Goal: Transaction & Acquisition: Purchase product/service

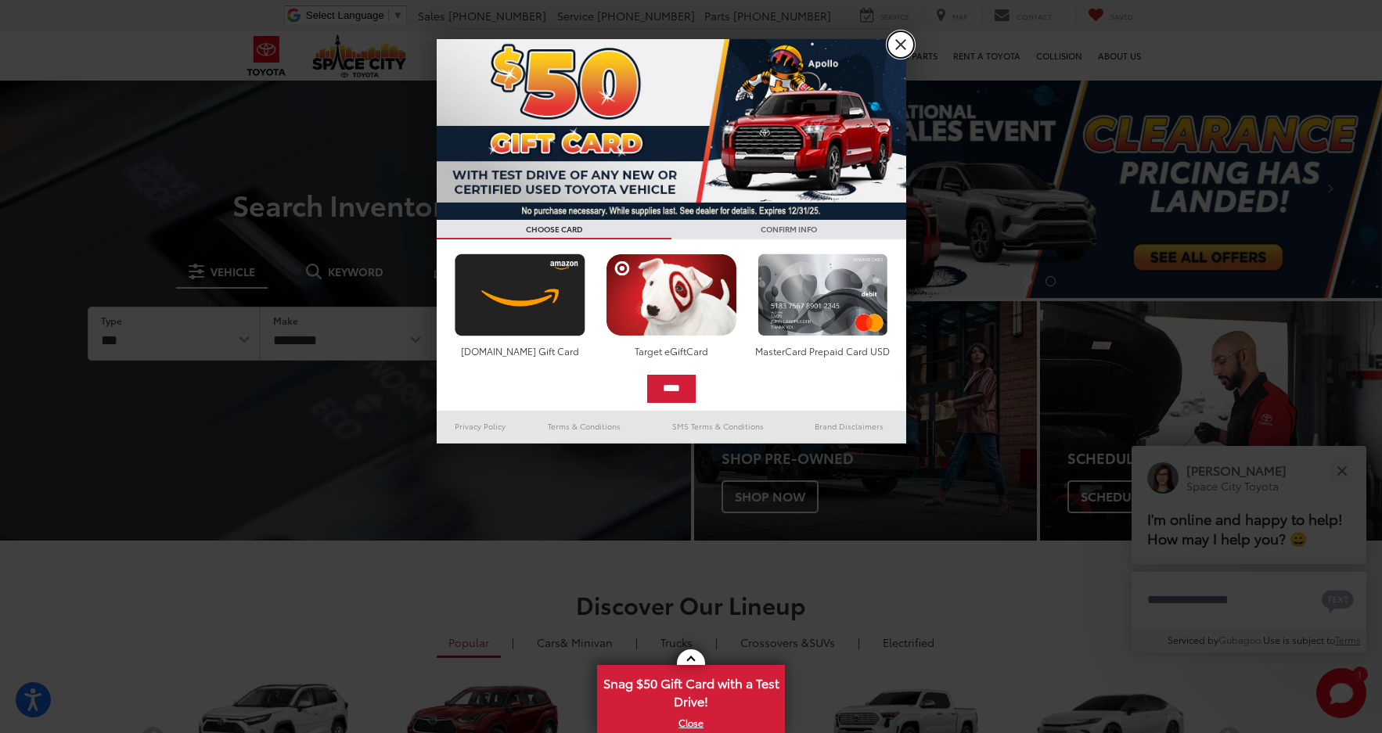
click at [901, 43] on link "X" at bounding box center [900, 44] width 27 height 27
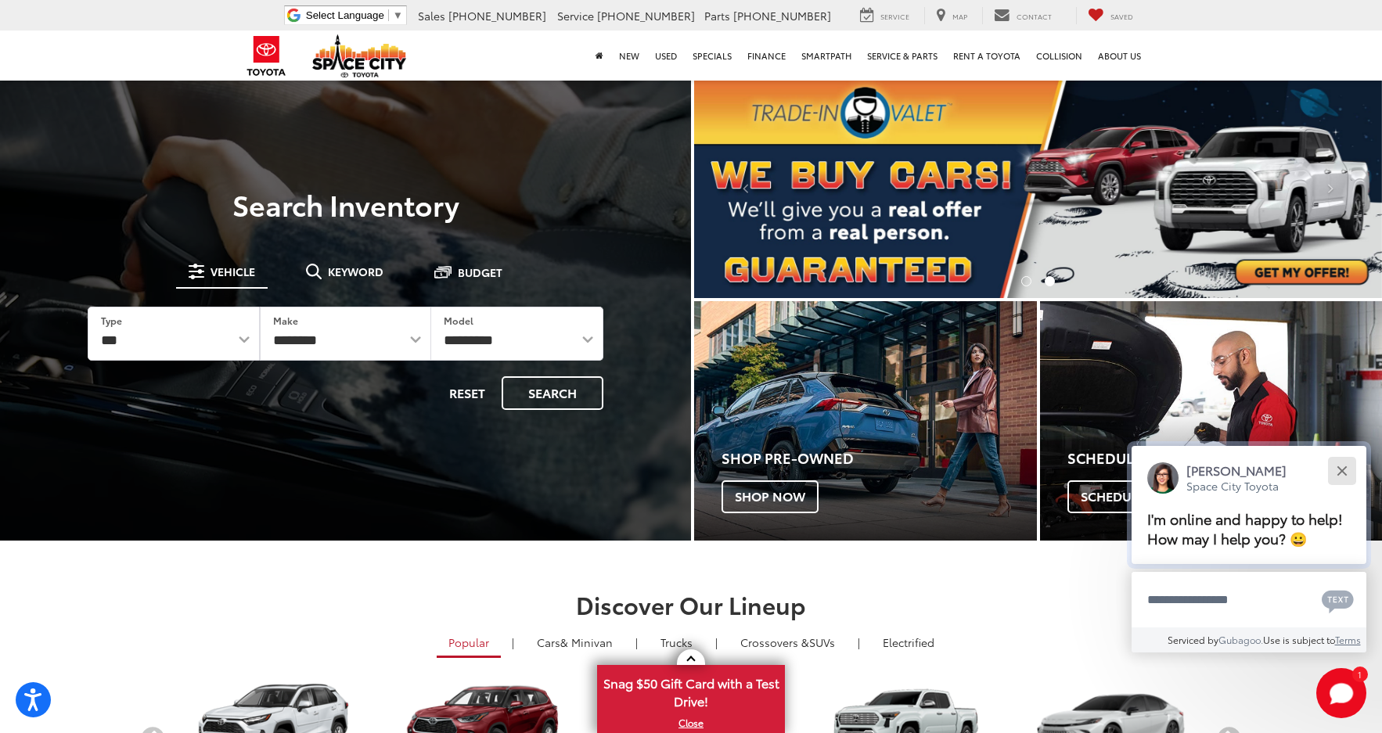
click at [1343, 471] on div "Close" at bounding box center [1341, 470] width 10 height 10
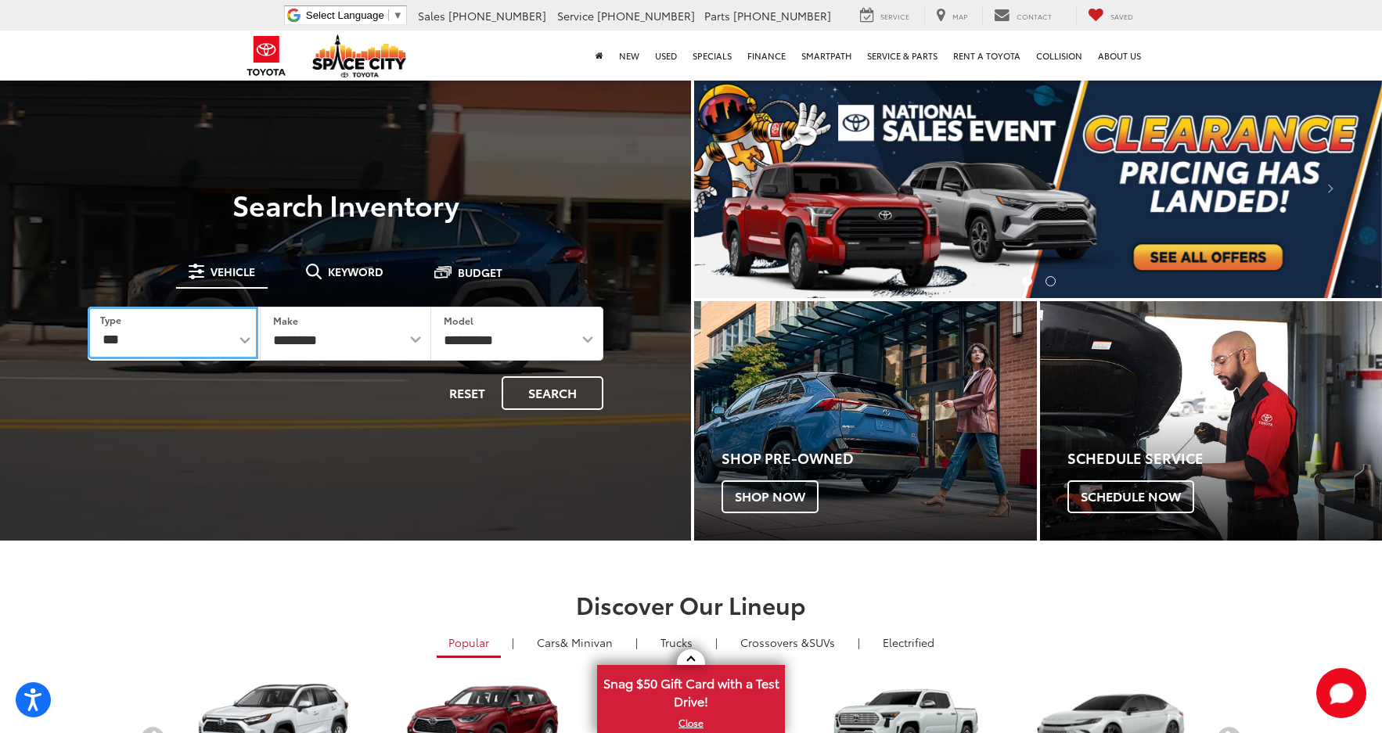
click at [203, 333] on select "*** *** **** *********" at bounding box center [173, 333] width 171 height 52
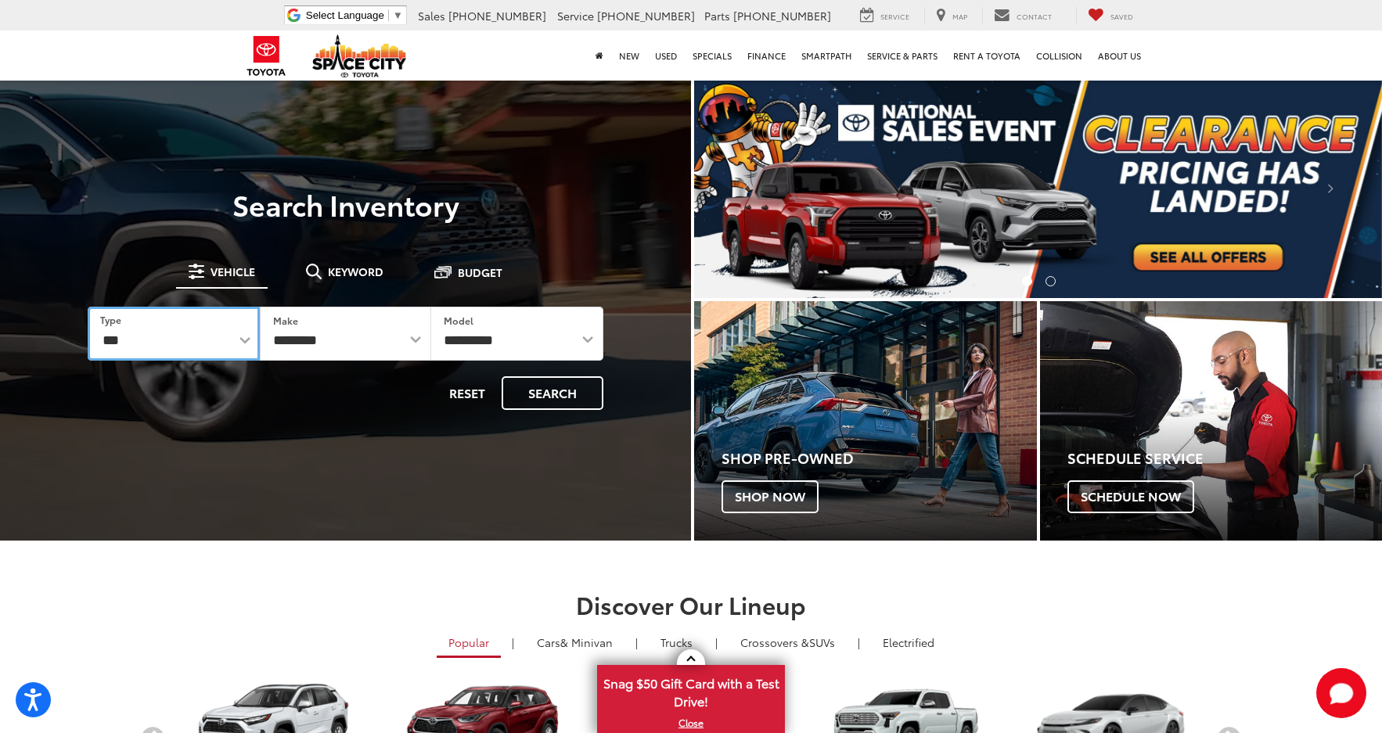
select select "******"
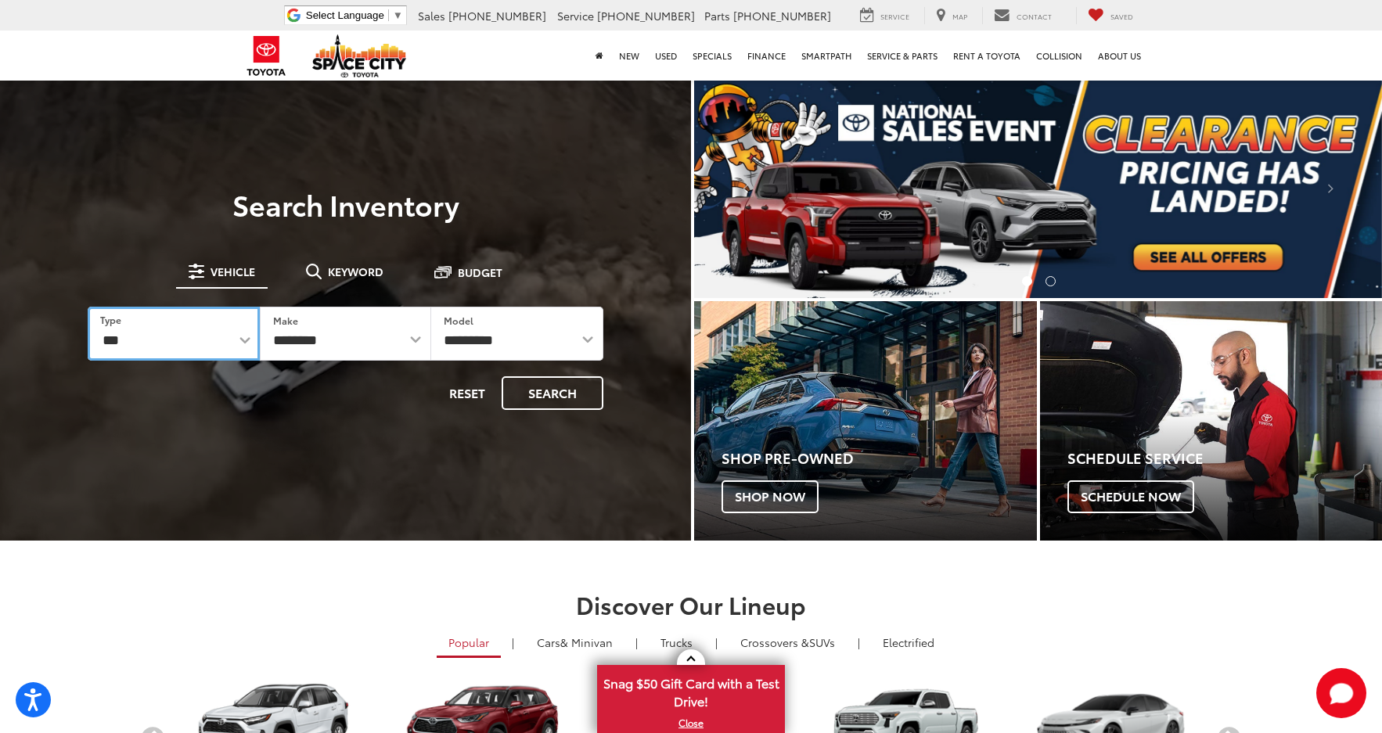
click at [88, 307] on select "*** *** **** *********" at bounding box center [174, 334] width 172 height 54
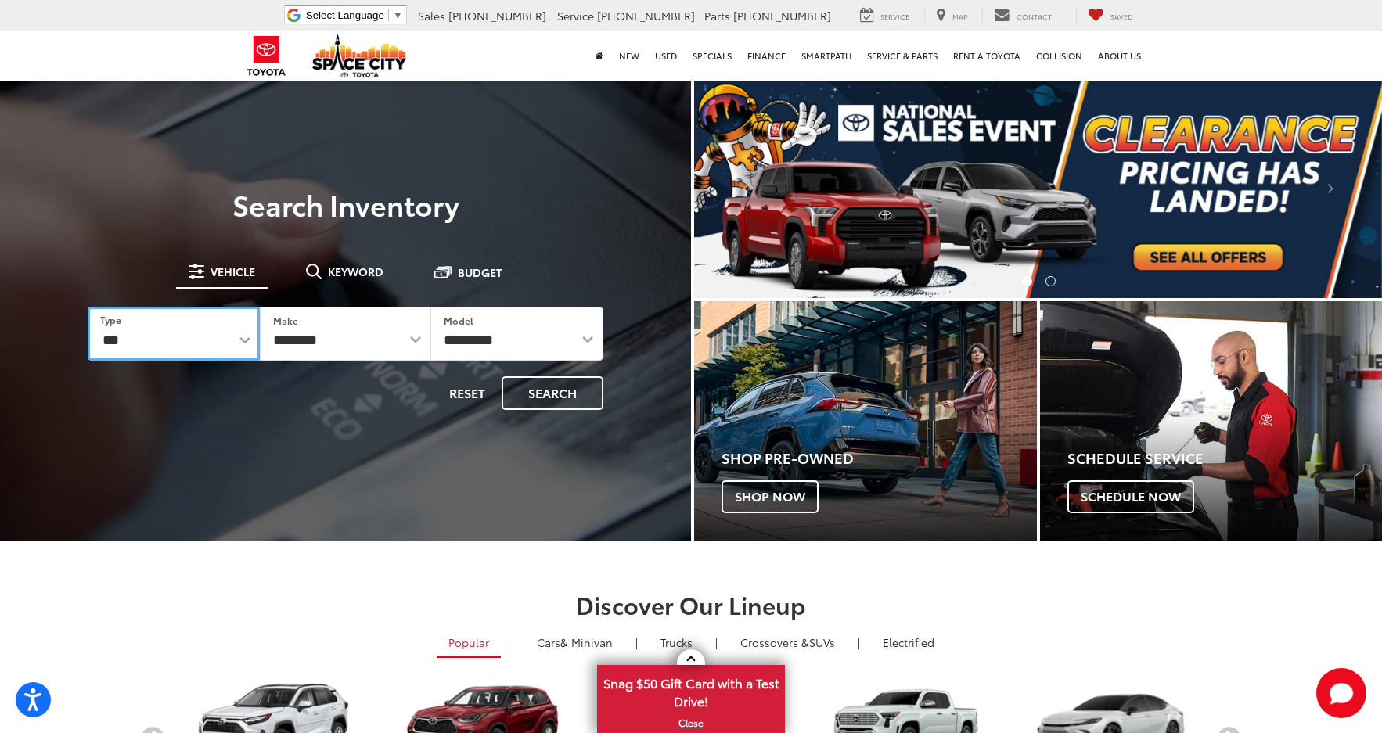
select select "******"
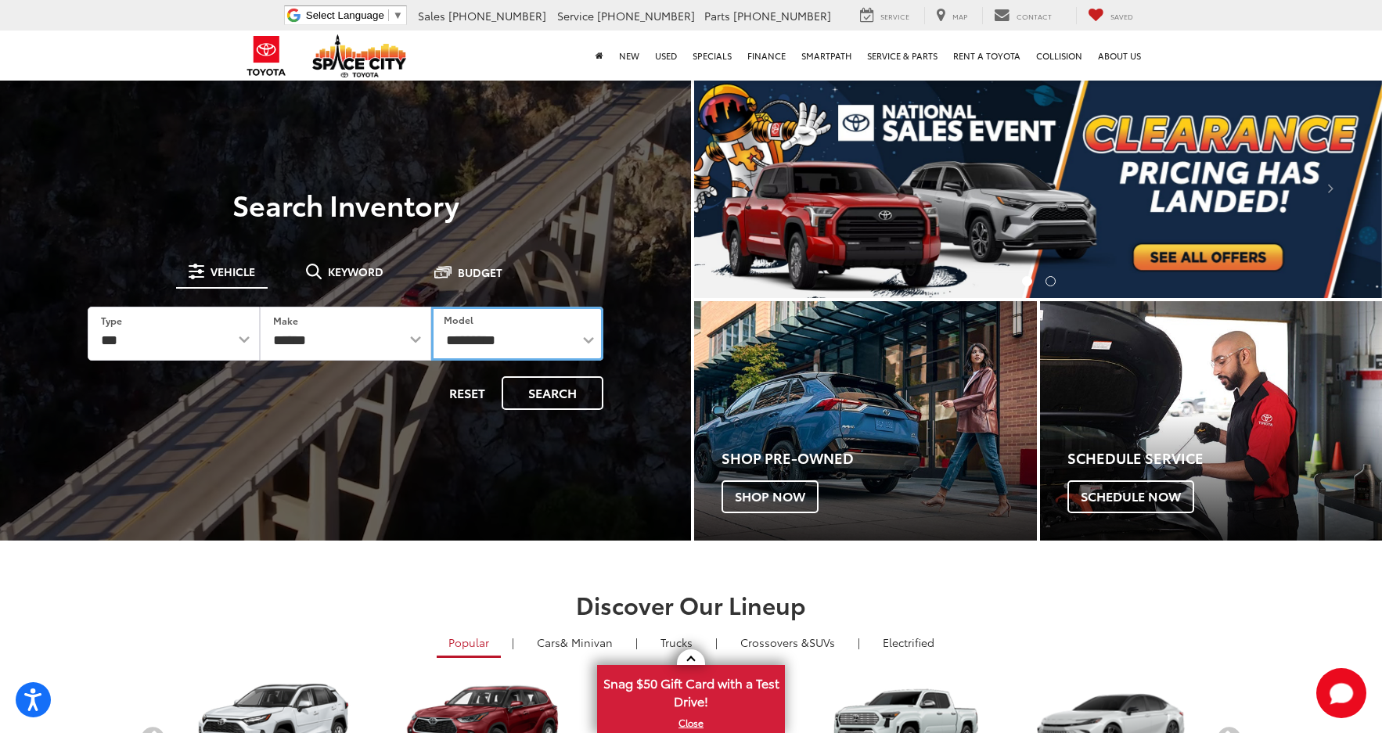
click at [556, 330] on select "**********" at bounding box center [517, 334] width 172 height 54
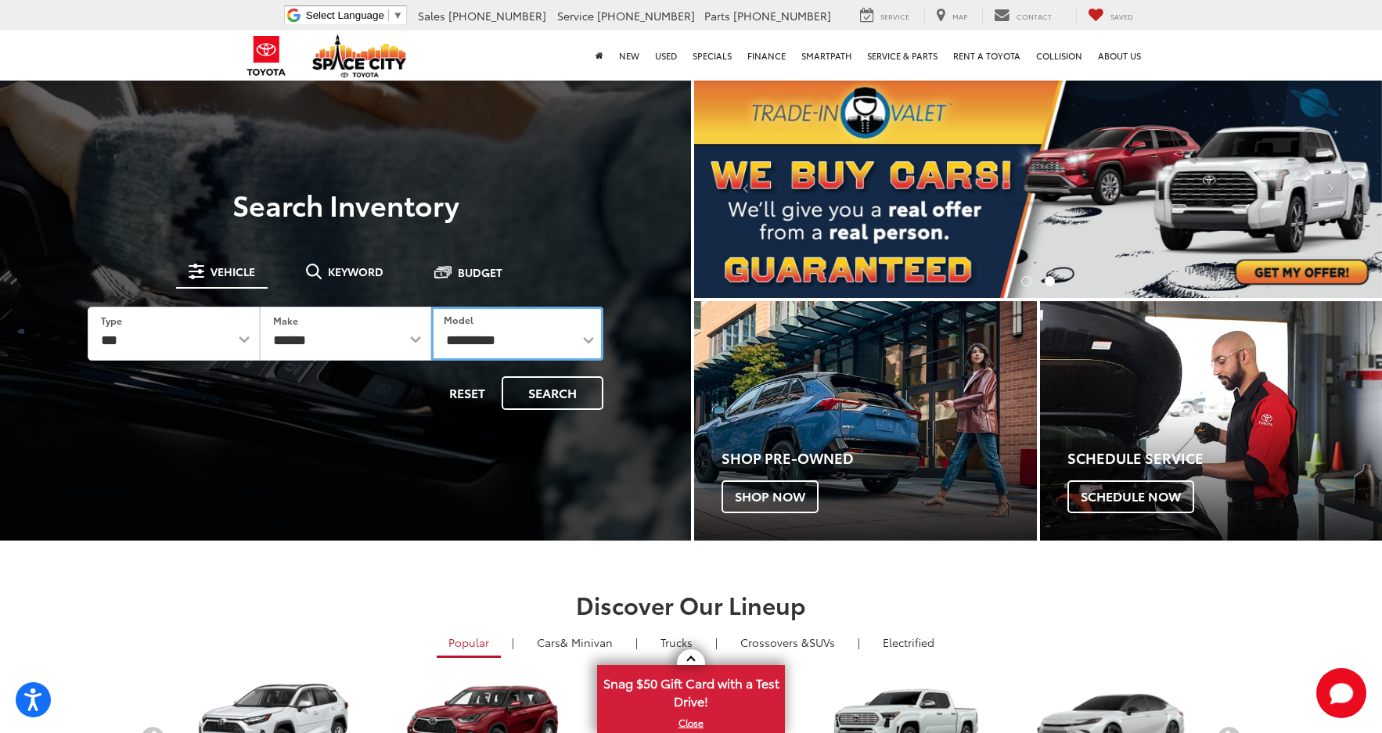
select select "*****"
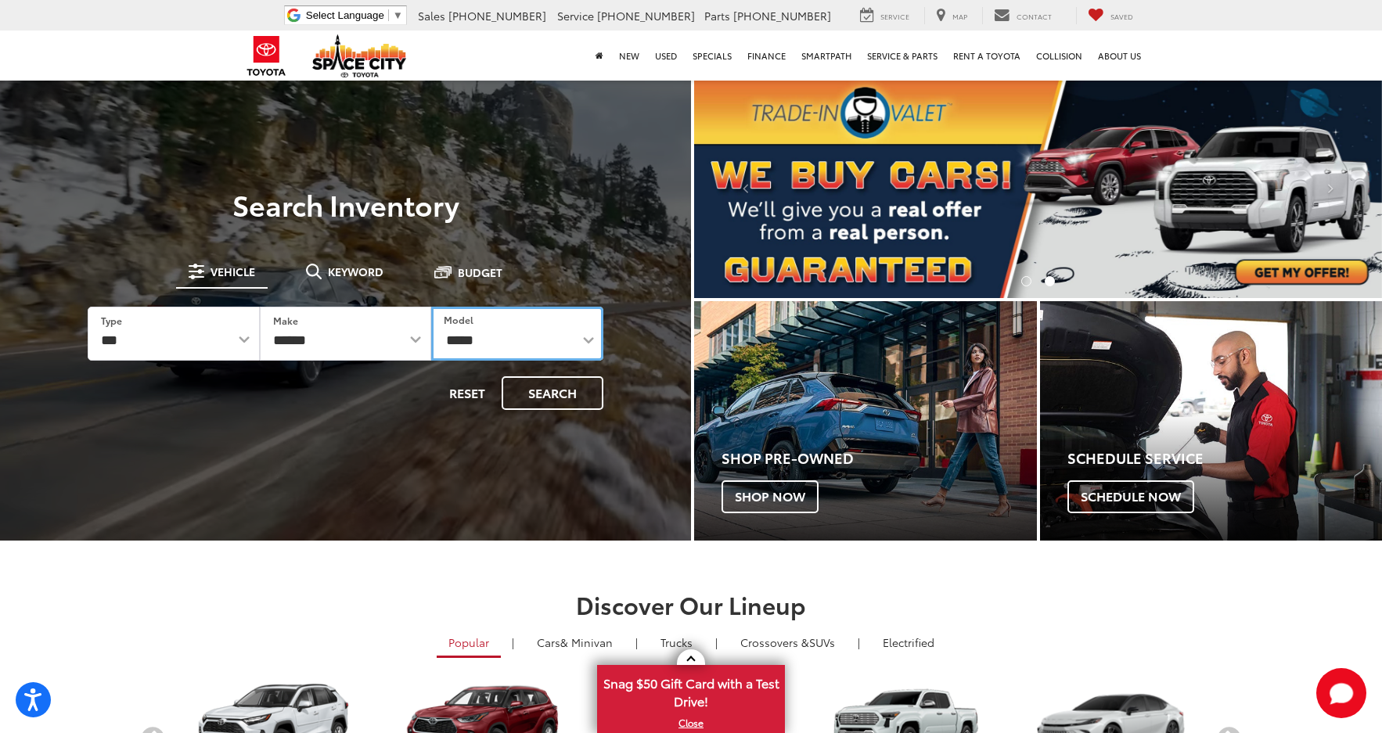
click at [431, 307] on select "**********" at bounding box center [517, 334] width 172 height 54
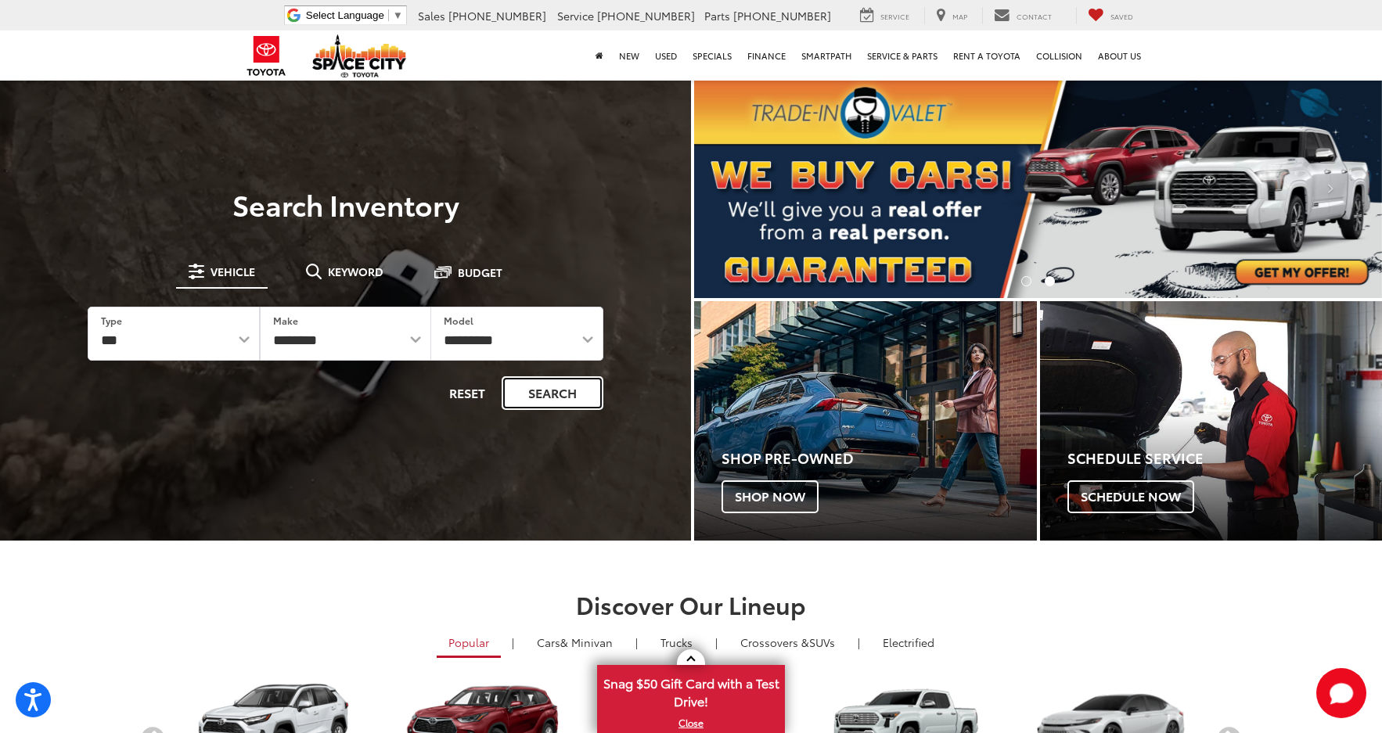
click at [532, 390] on button "Search" at bounding box center [552, 393] width 102 height 34
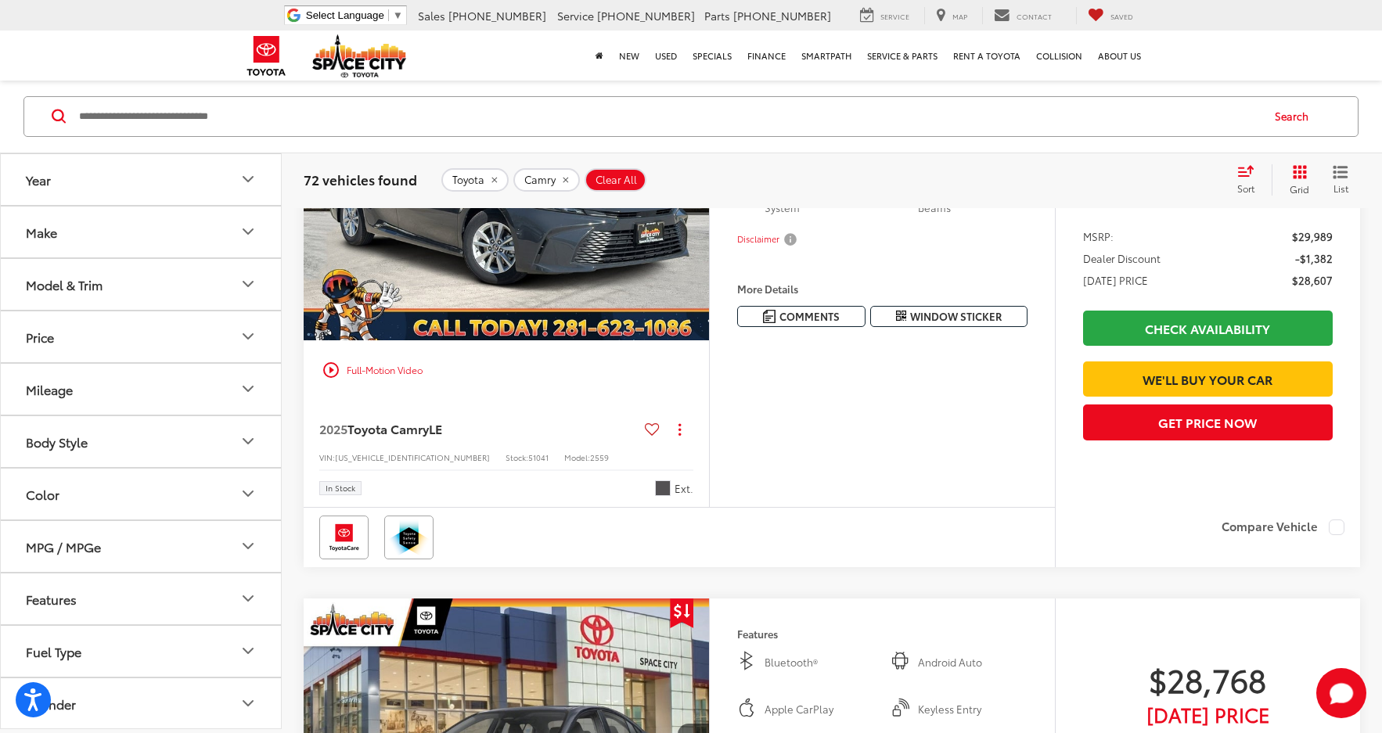
scroll to position [313, 0]
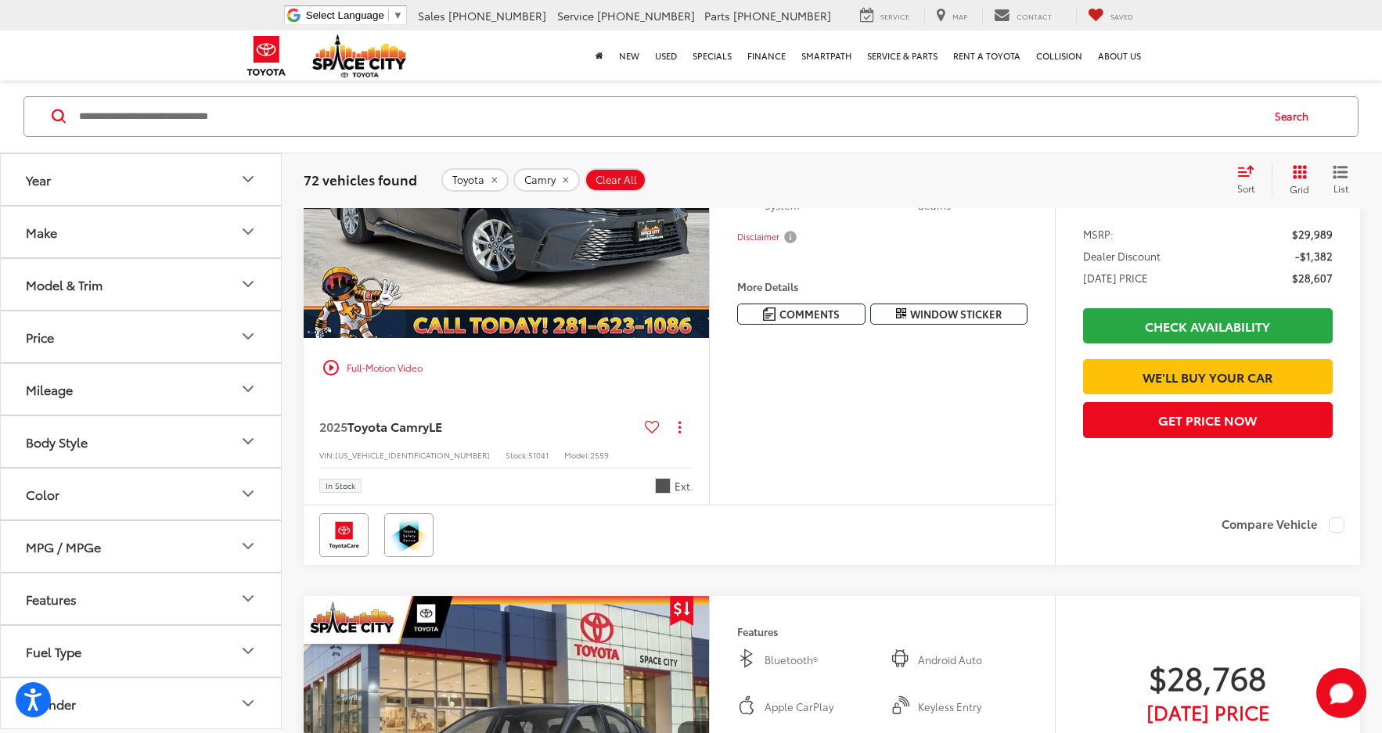
click at [548, 268] on img "2025 Toyota Camry LE 0" at bounding box center [507, 187] width 408 height 306
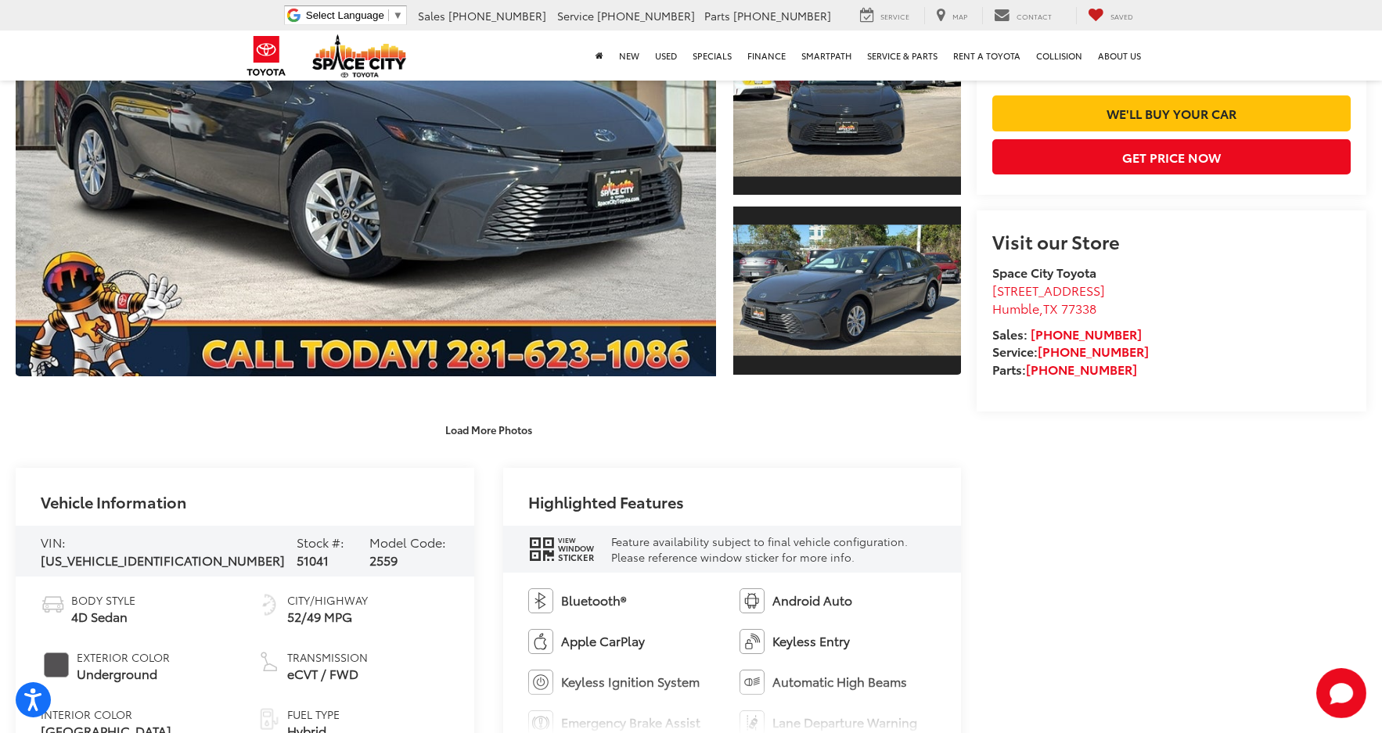
scroll to position [499, 0]
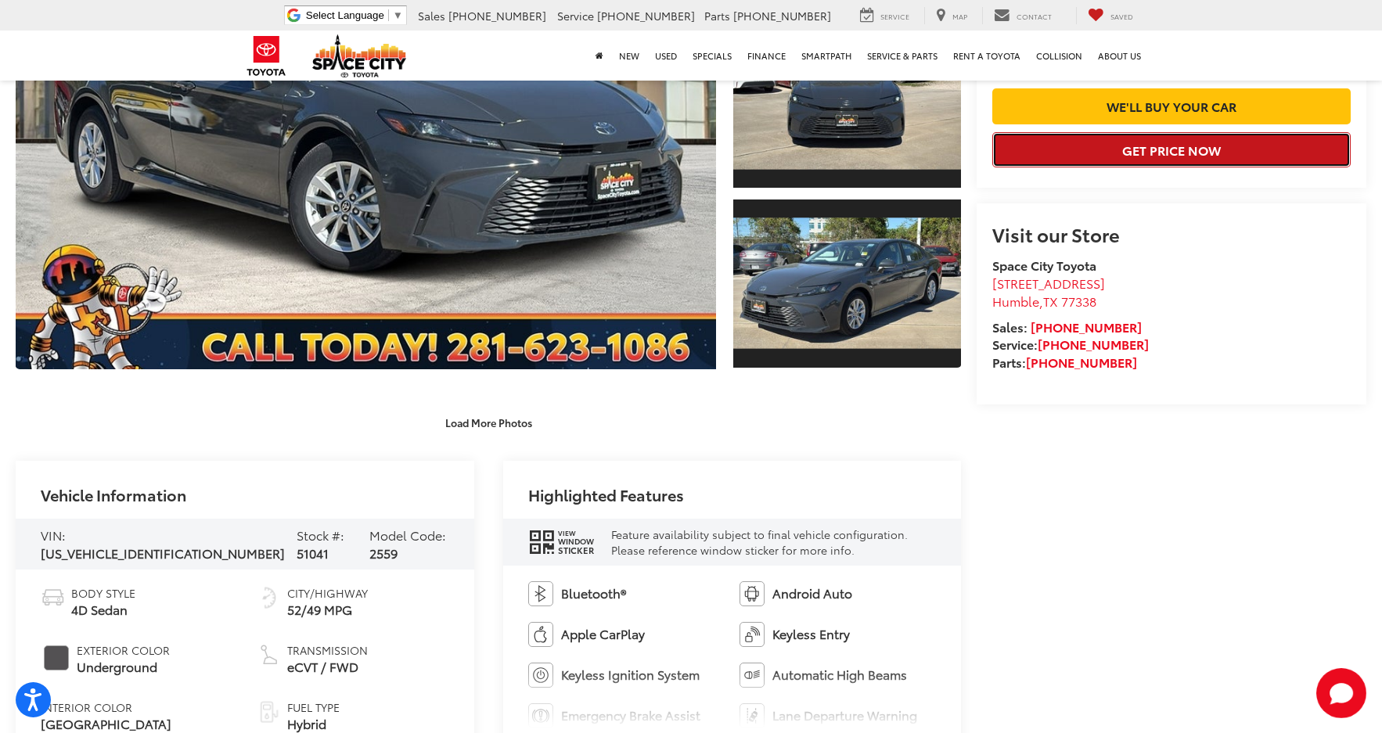
click at [1202, 167] on button "Get Price Now" at bounding box center [1171, 149] width 358 height 35
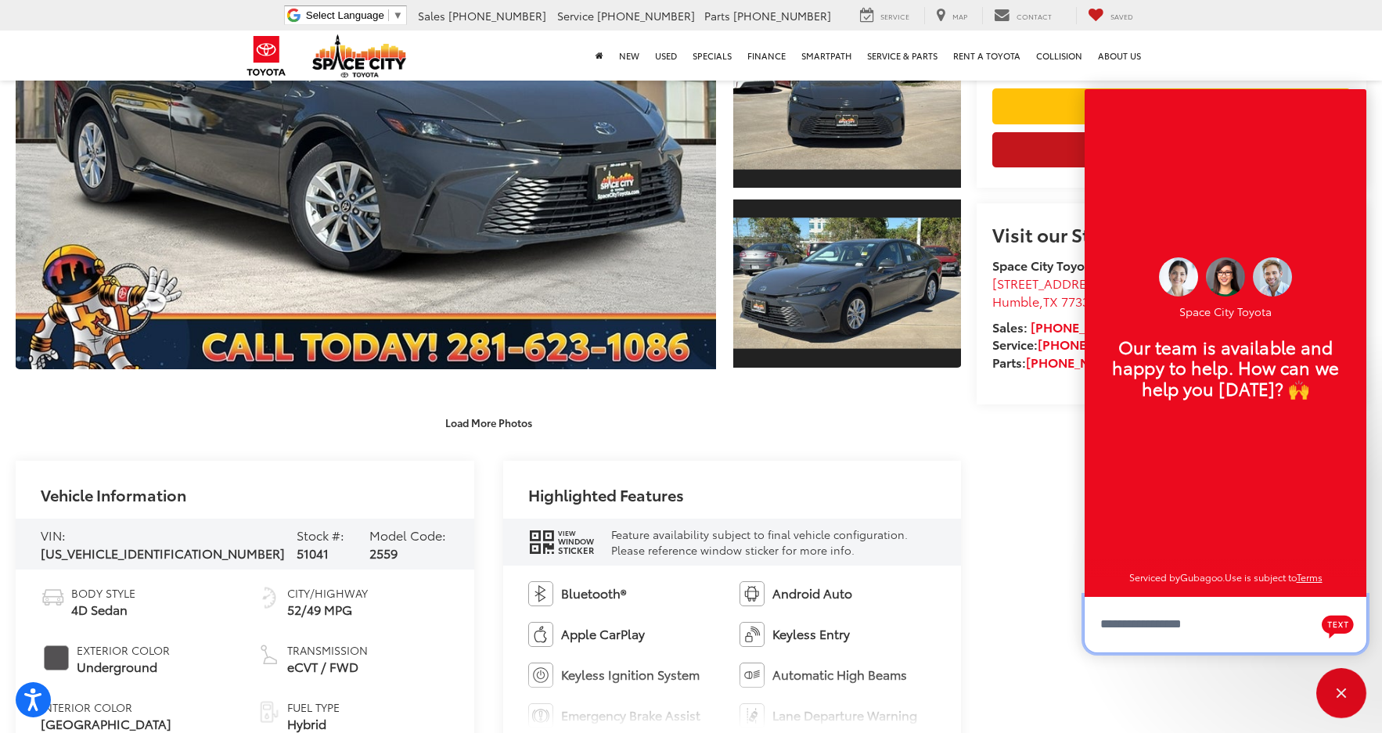
scroll to position [19, 0]
click at [949, 481] on div "Highlighted Features" at bounding box center [732, 490] width 458 height 58
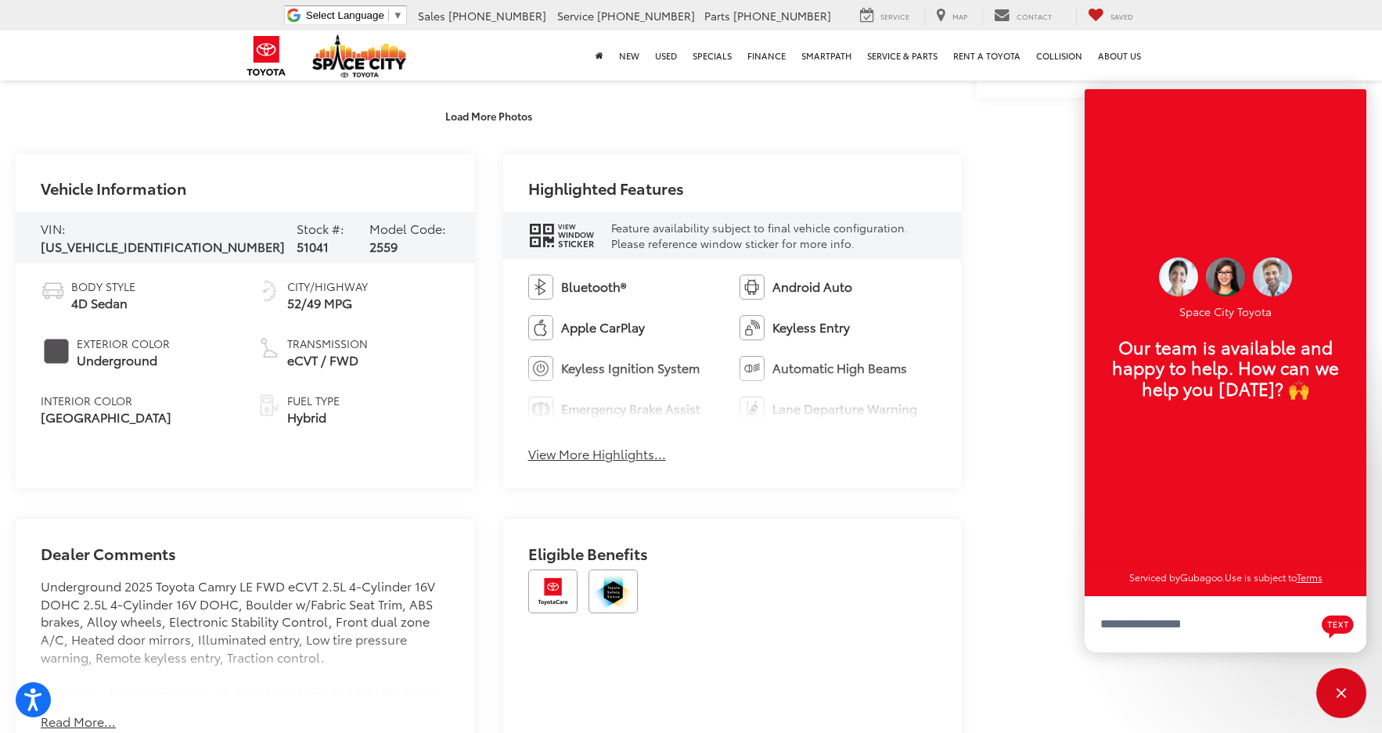
scroll to position [812, 0]
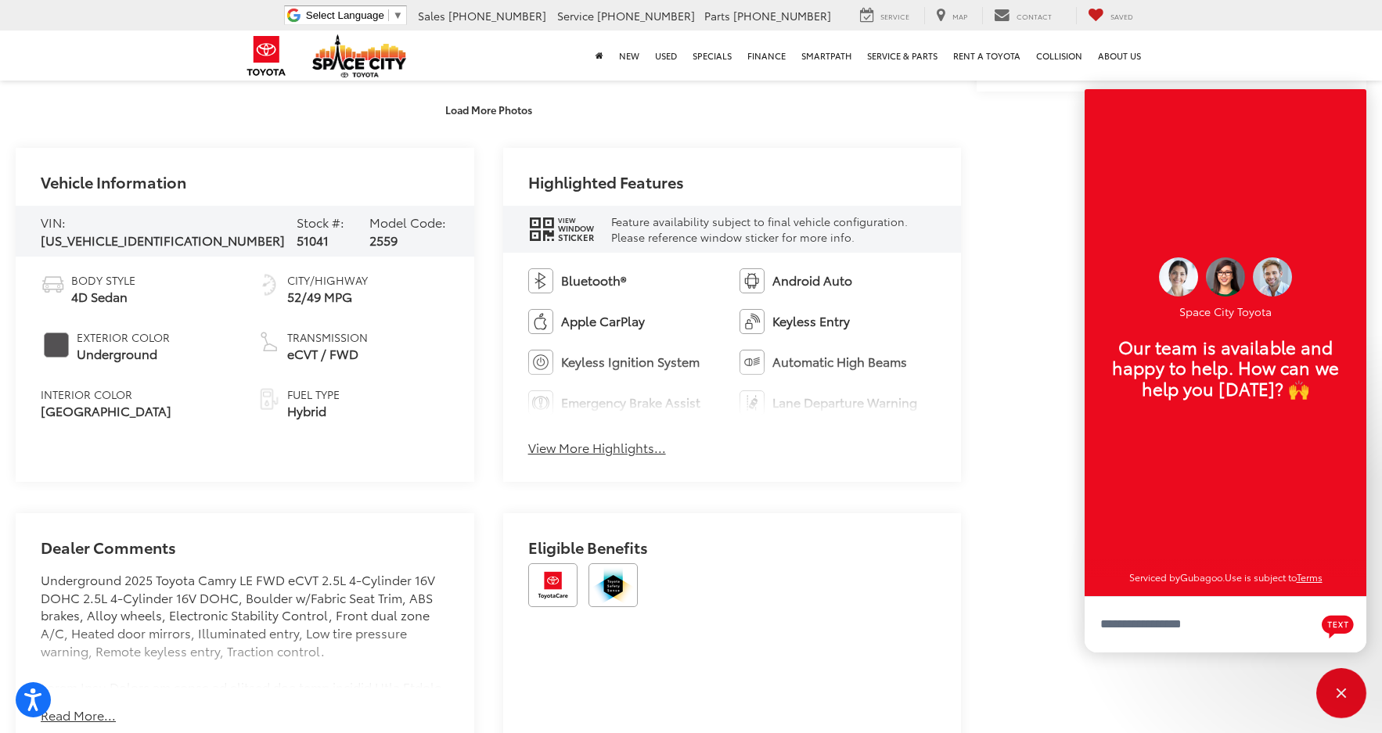
click at [620, 439] on button "View More Highlights..." at bounding box center [597, 448] width 138 height 18
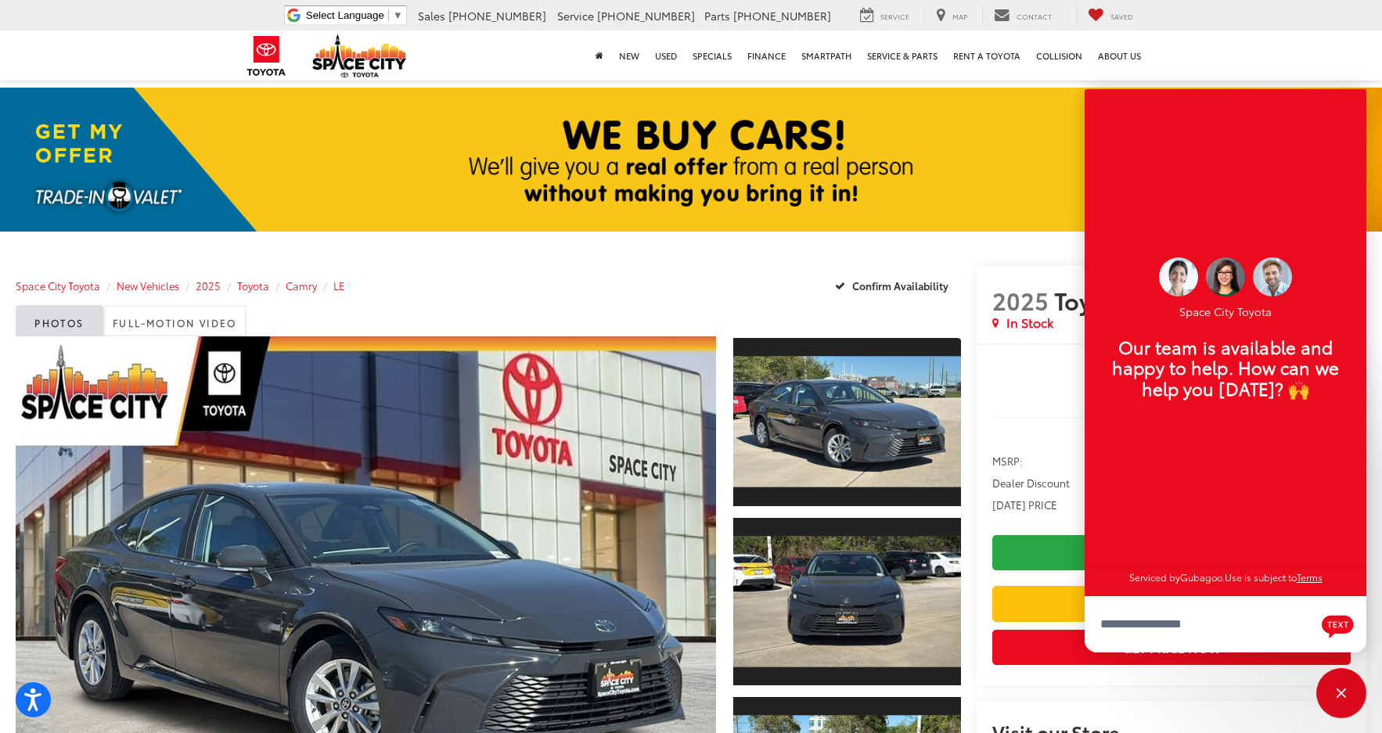
scroll to position [0, 0]
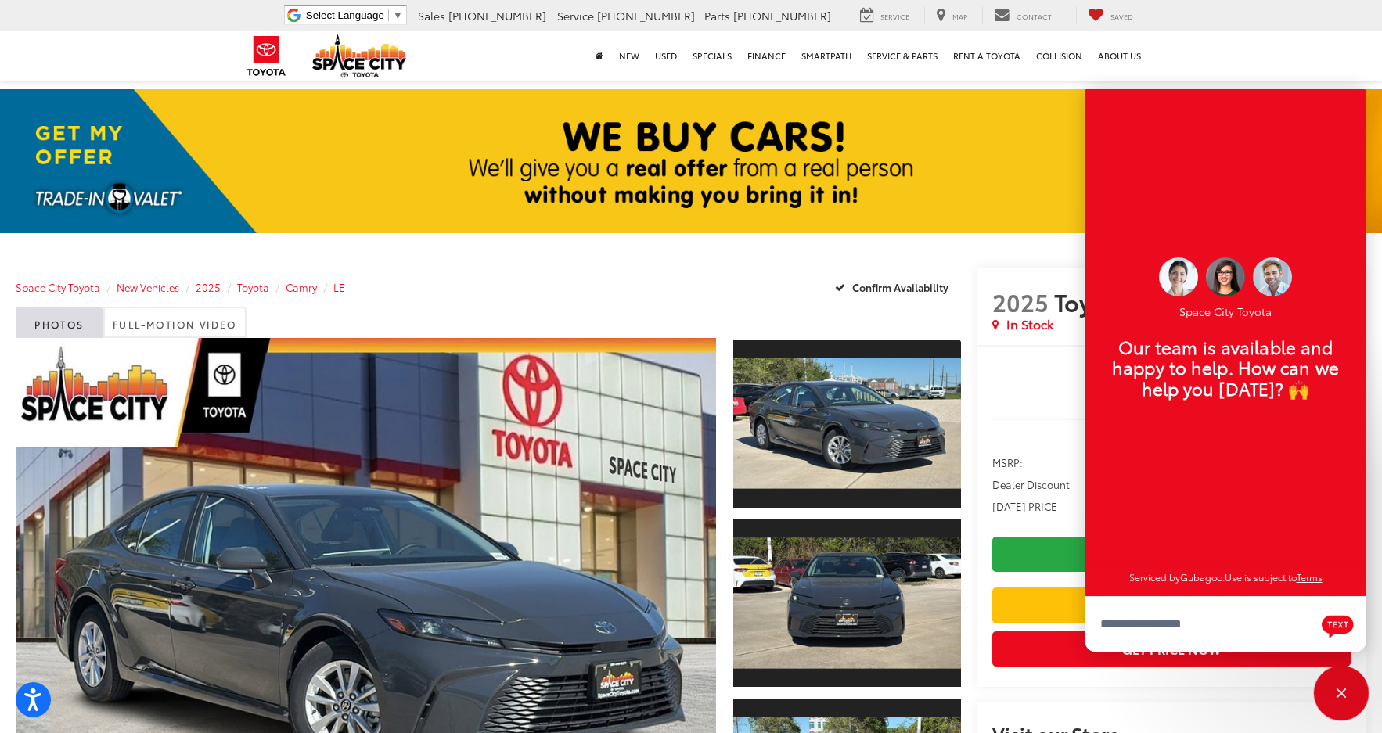
click at [1346, 692] on div "Close" at bounding box center [1341, 693] width 50 height 50
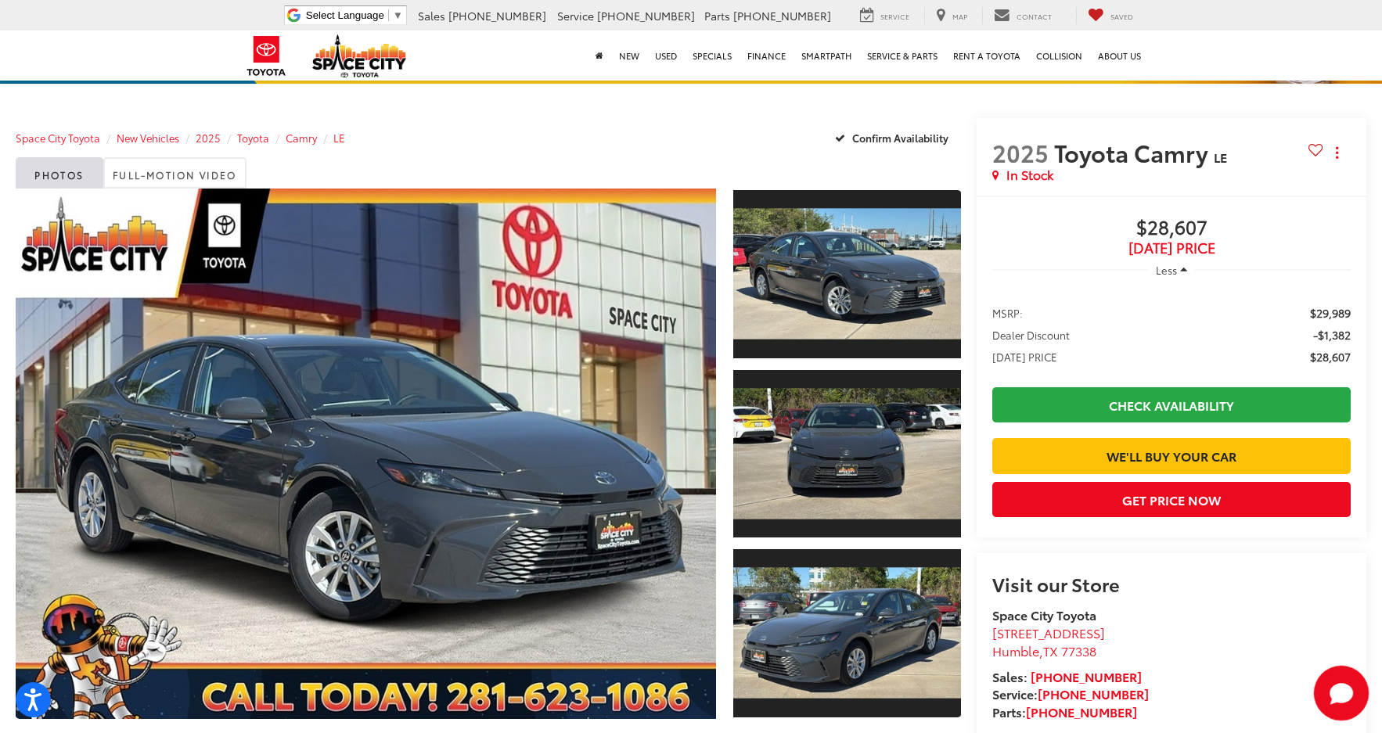
scroll to position [156, 0]
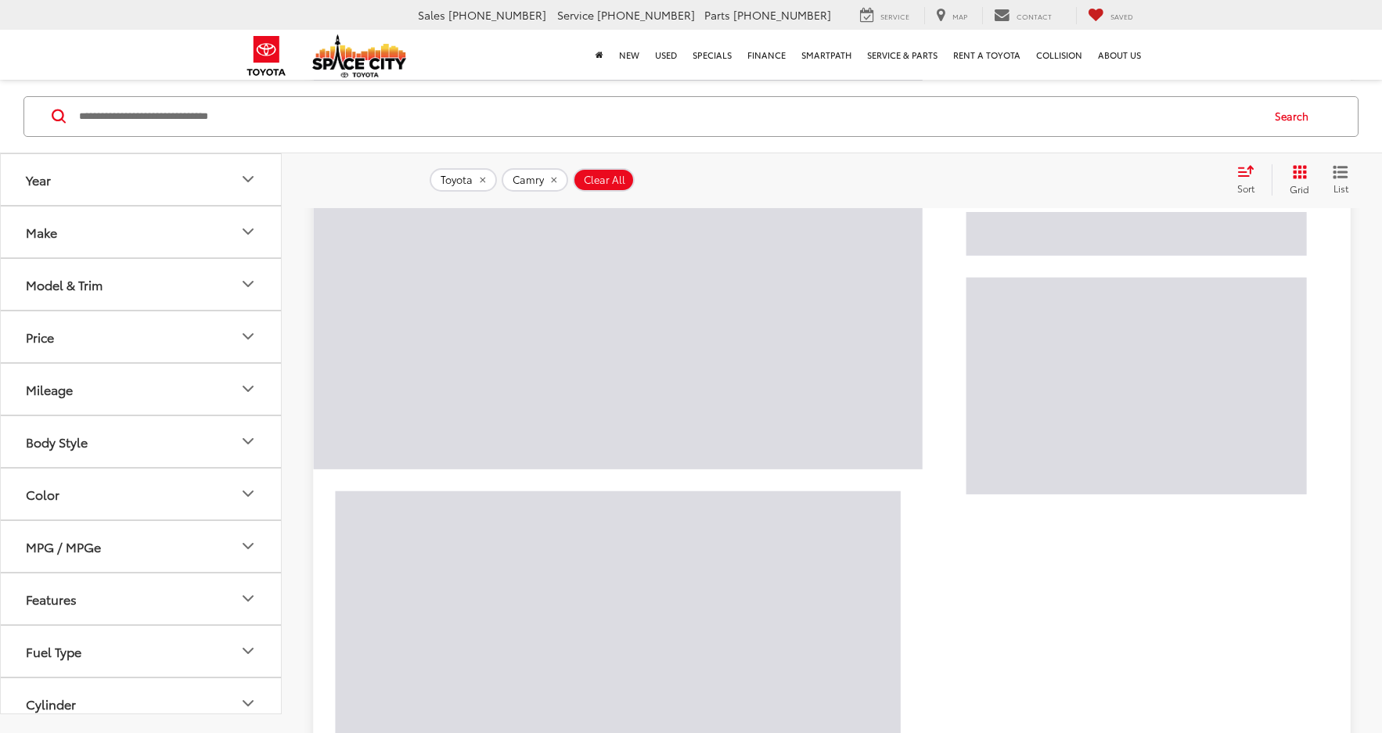
scroll to position [121, 0]
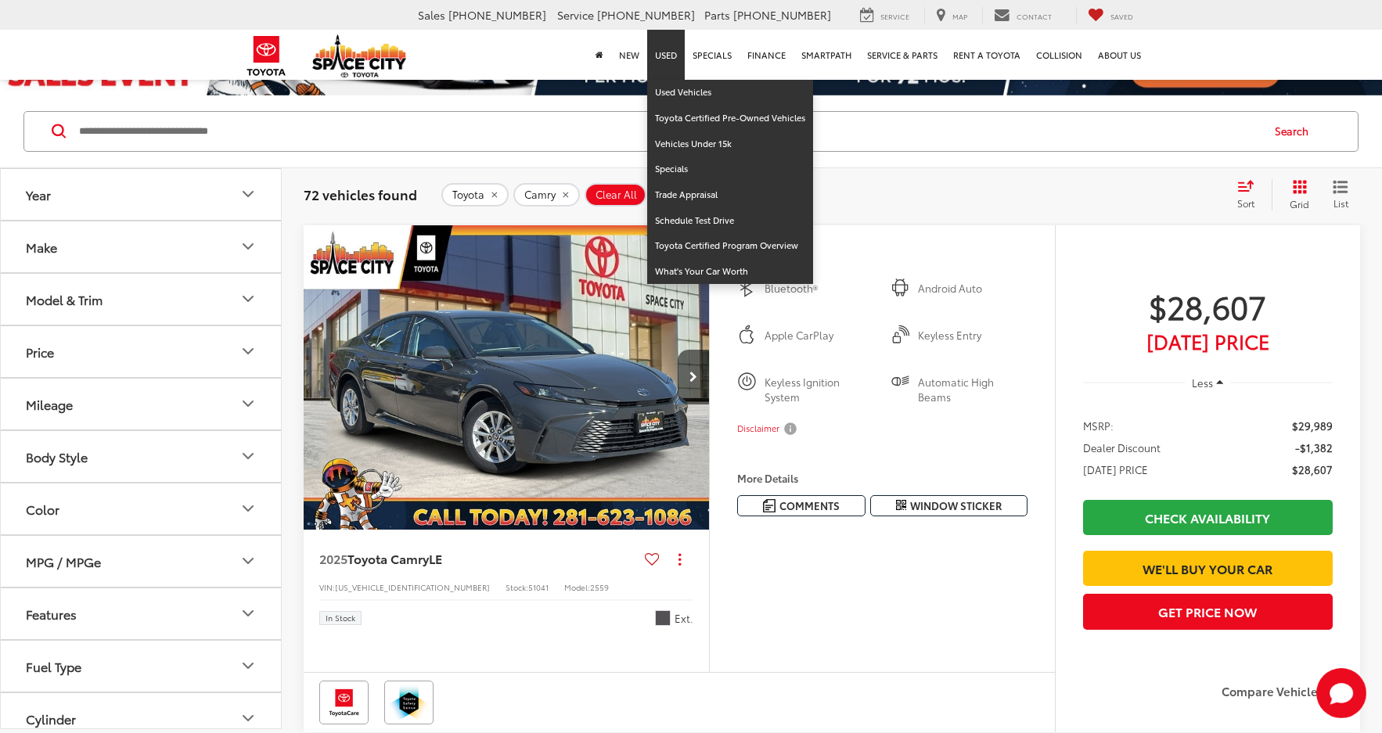
click at [674, 56] on link "Used" at bounding box center [666, 55] width 38 height 50
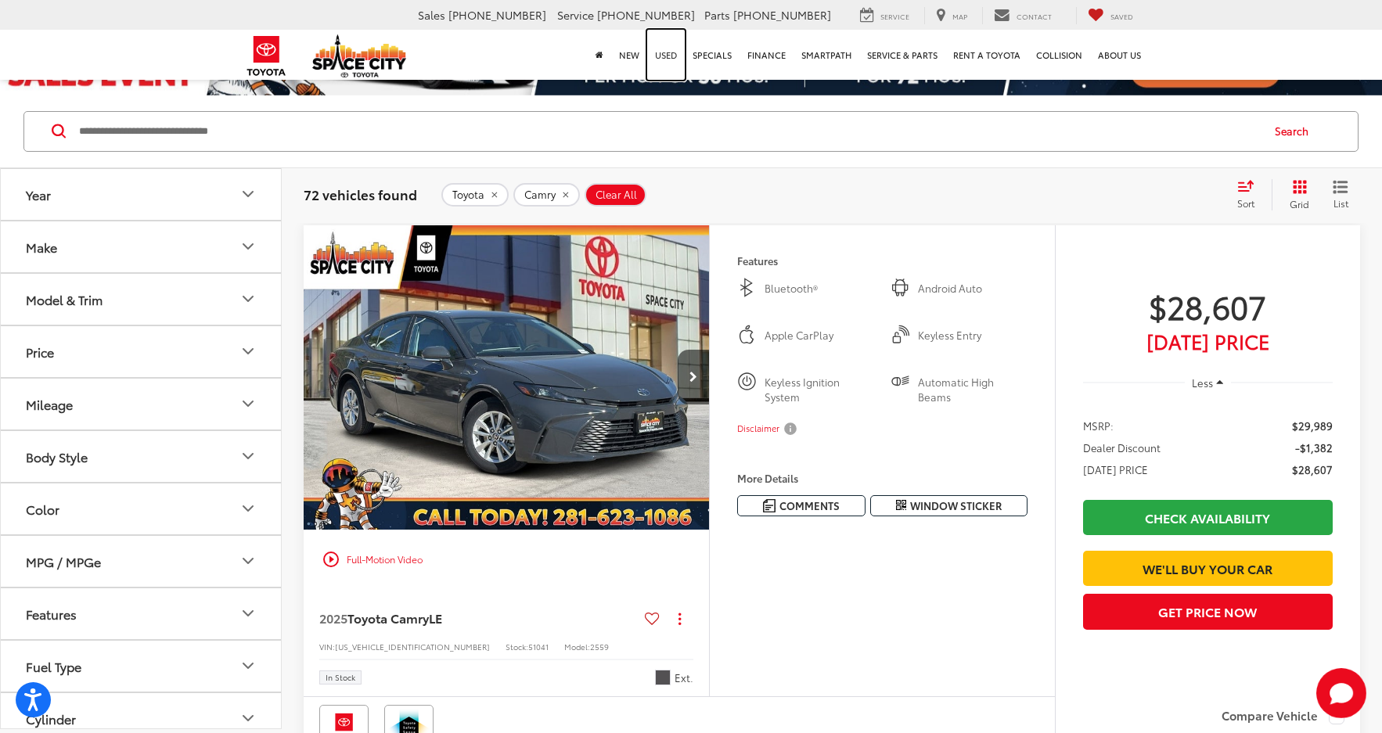
scroll to position [0, 0]
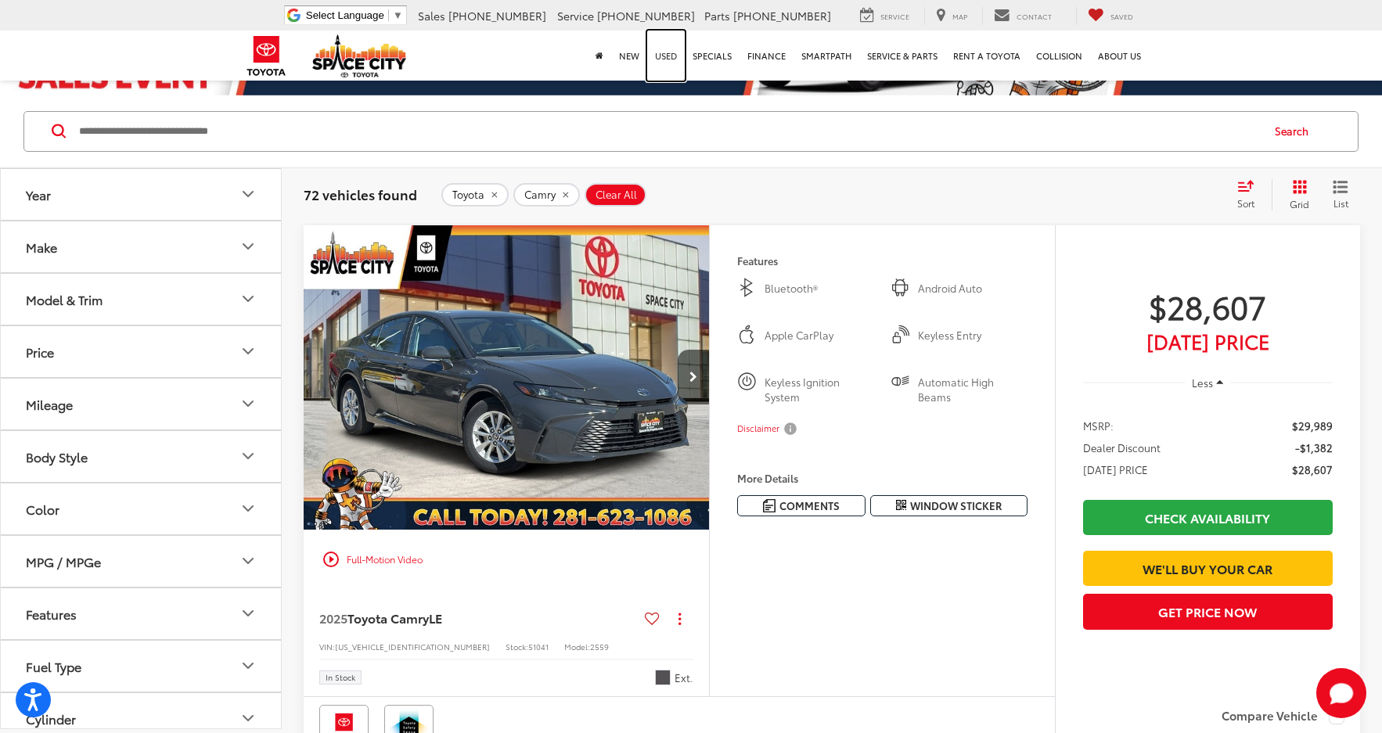
click at [674, 56] on link "Used" at bounding box center [666, 56] width 38 height 50
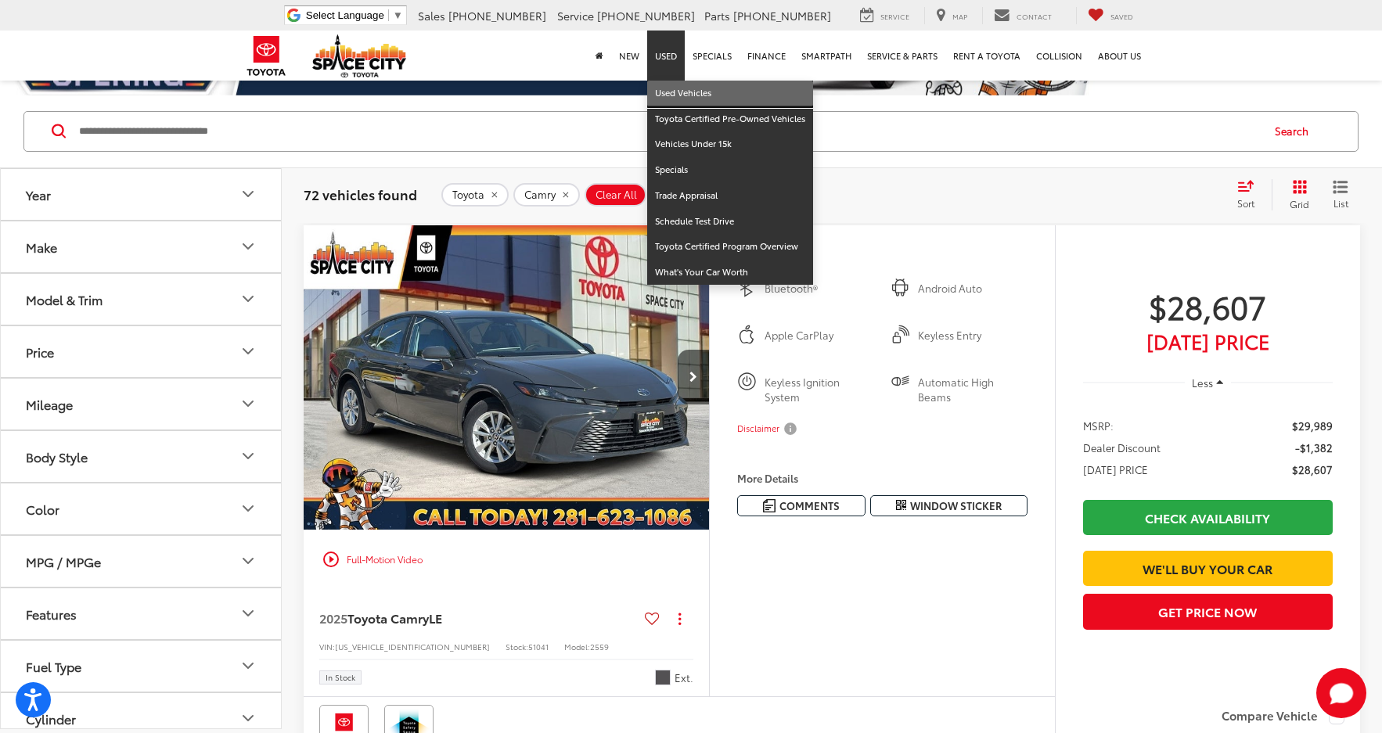
click at [674, 88] on link "Used Vehicles" at bounding box center [730, 94] width 166 height 26
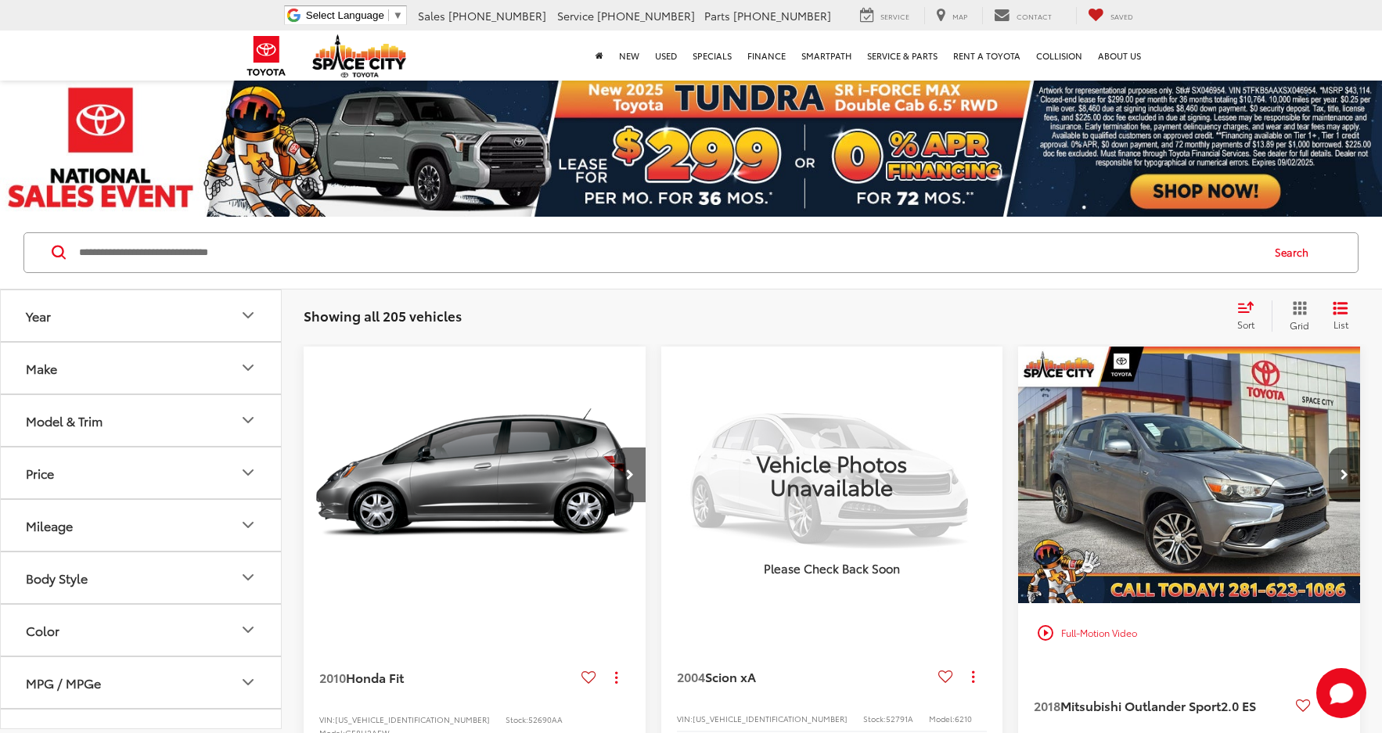
click at [253, 319] on icon "Year" at bounding box center [248, 315] width 19 height 19
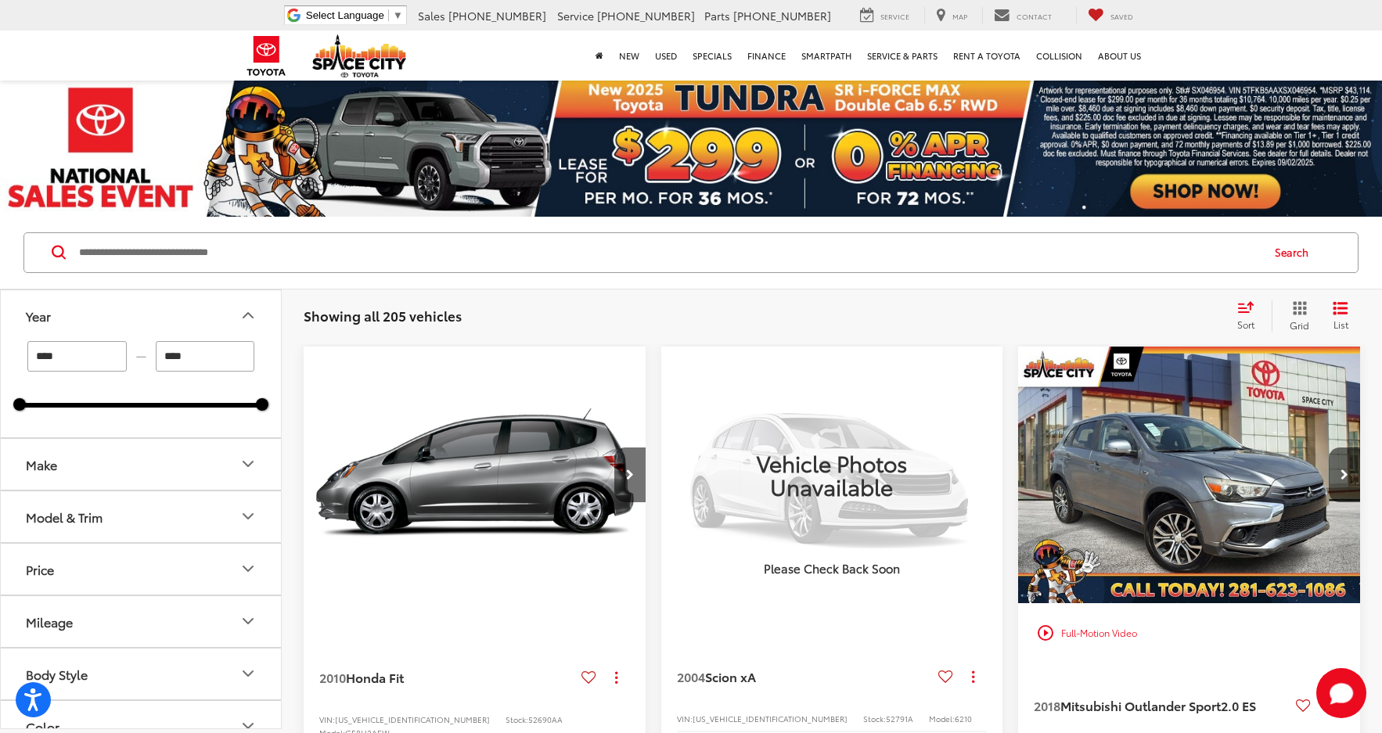
click at [88, 358] on input "****" at bounding box center [76, 356] width 99 height 31
drag, startPoint x: 88, startPoint y: 358, endPoint x: -5, endPoint y: 356, distance: 92.3
click at [0, 356] on html "Press Alt+1 for screen-reader mode, Alt+0 to cancel Accessibility Screen-Reader…" at bounding box center [691, 366] width 1382 height 733
type input "****"
click at [251, 468] on icon "Make" at bounding box center [248, 464] width 19 height 19
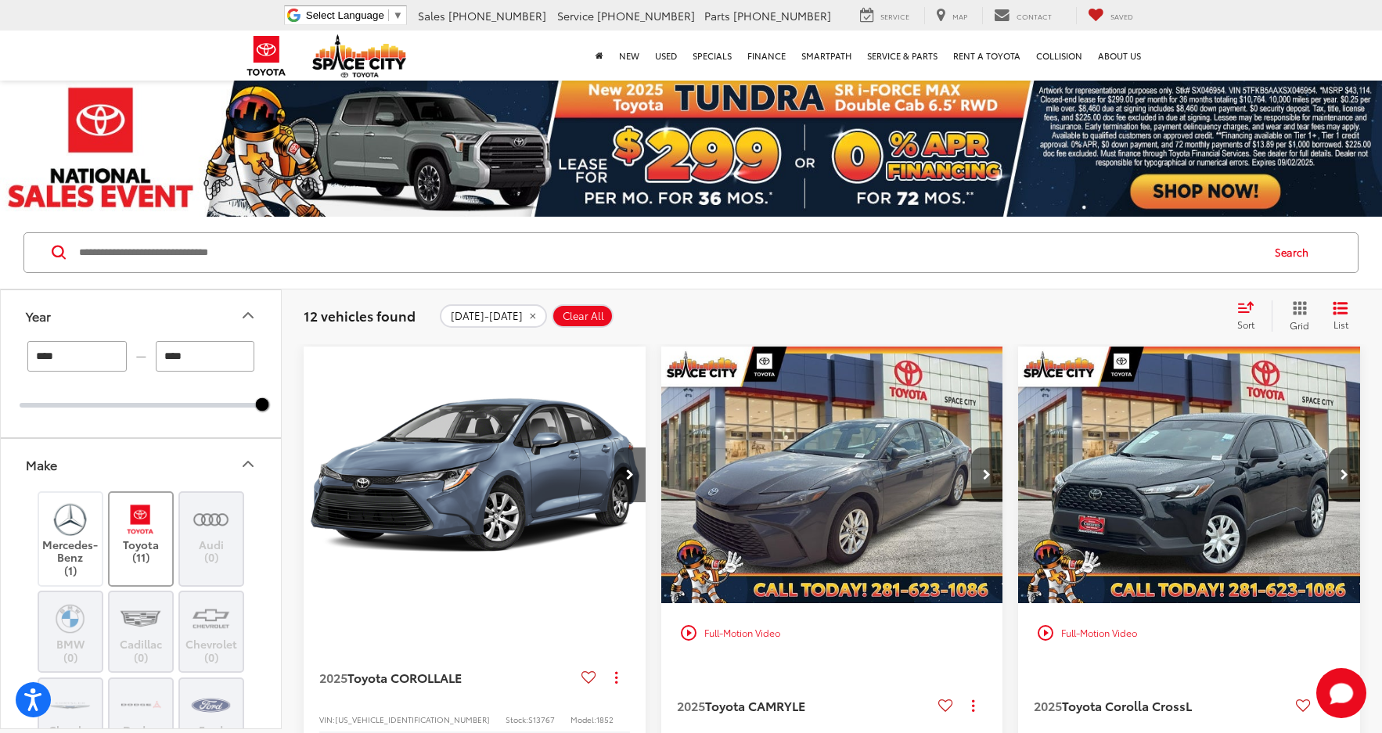
click at [137, 532] on img at bounding box center [140, 519] width 43 height 37
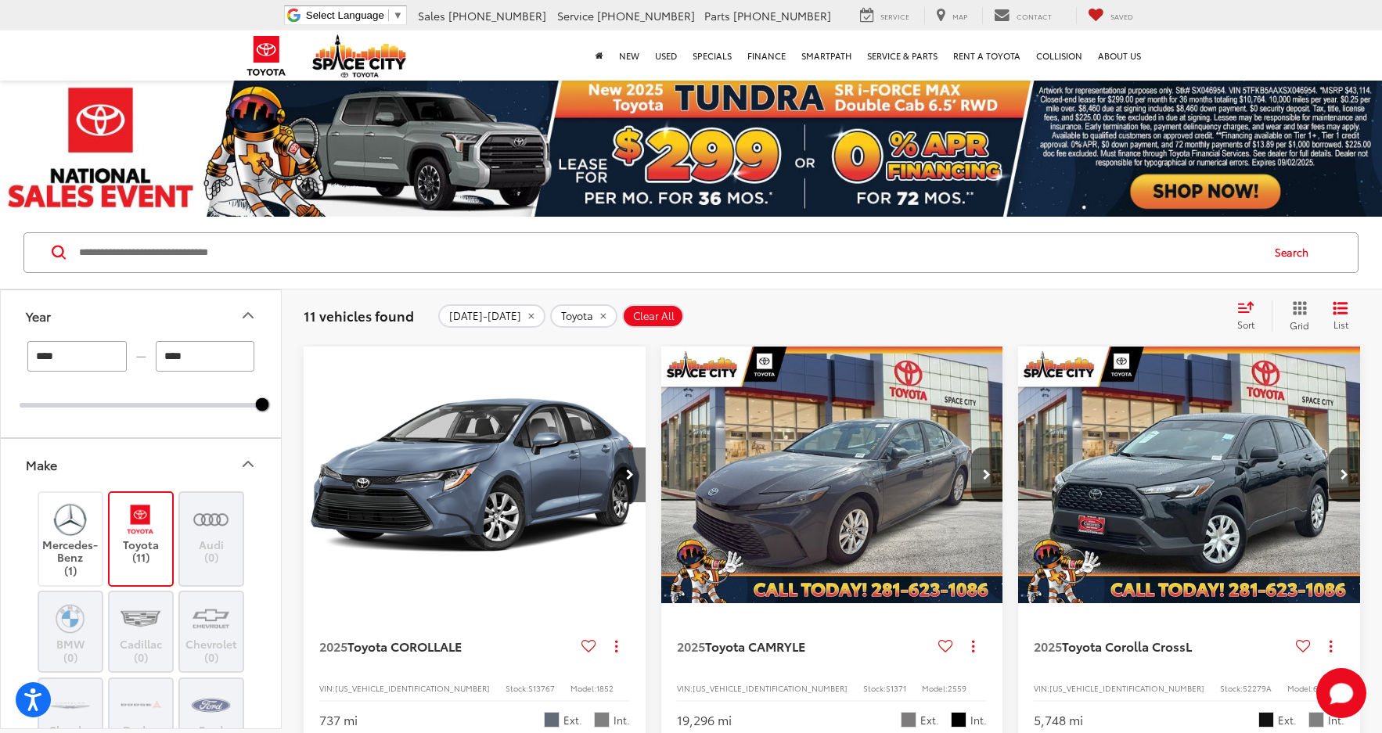
click at [246, 464] on icon "Make" at bounding box center [247, 464] width 9 height 5
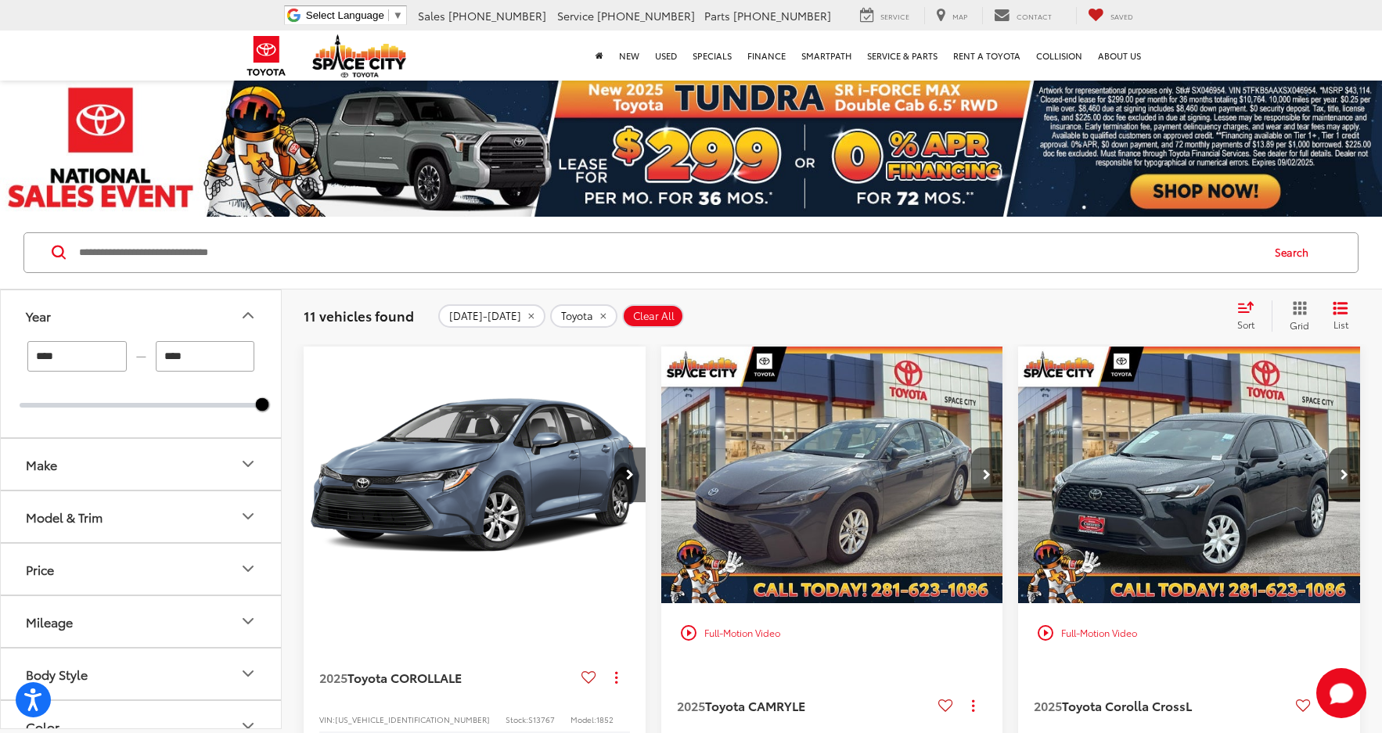
click at [245, 508] on icon "Model & Trim" at bounding box center [248, 516] width 19 height 19
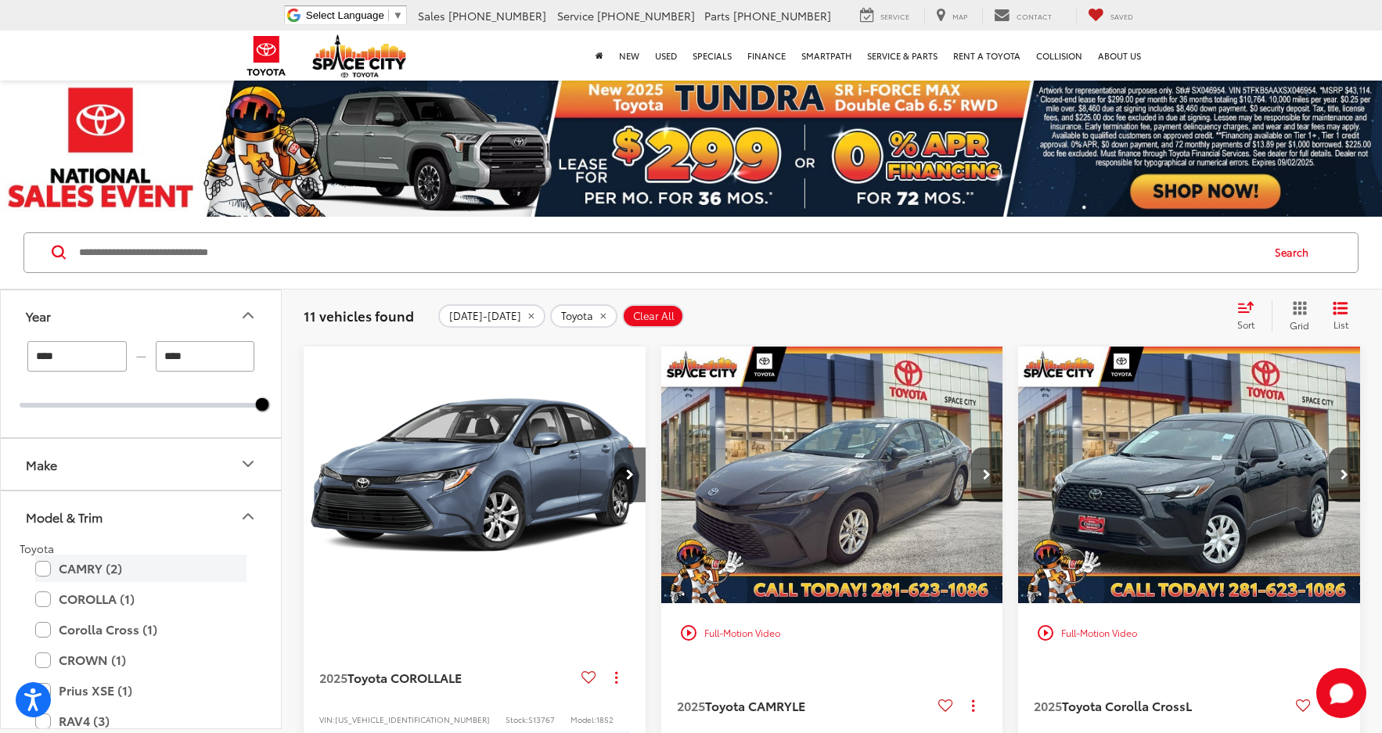
click at [42, 566] on label "CAMRY (2)" at bounding box center [140, 568] width 211 height 27
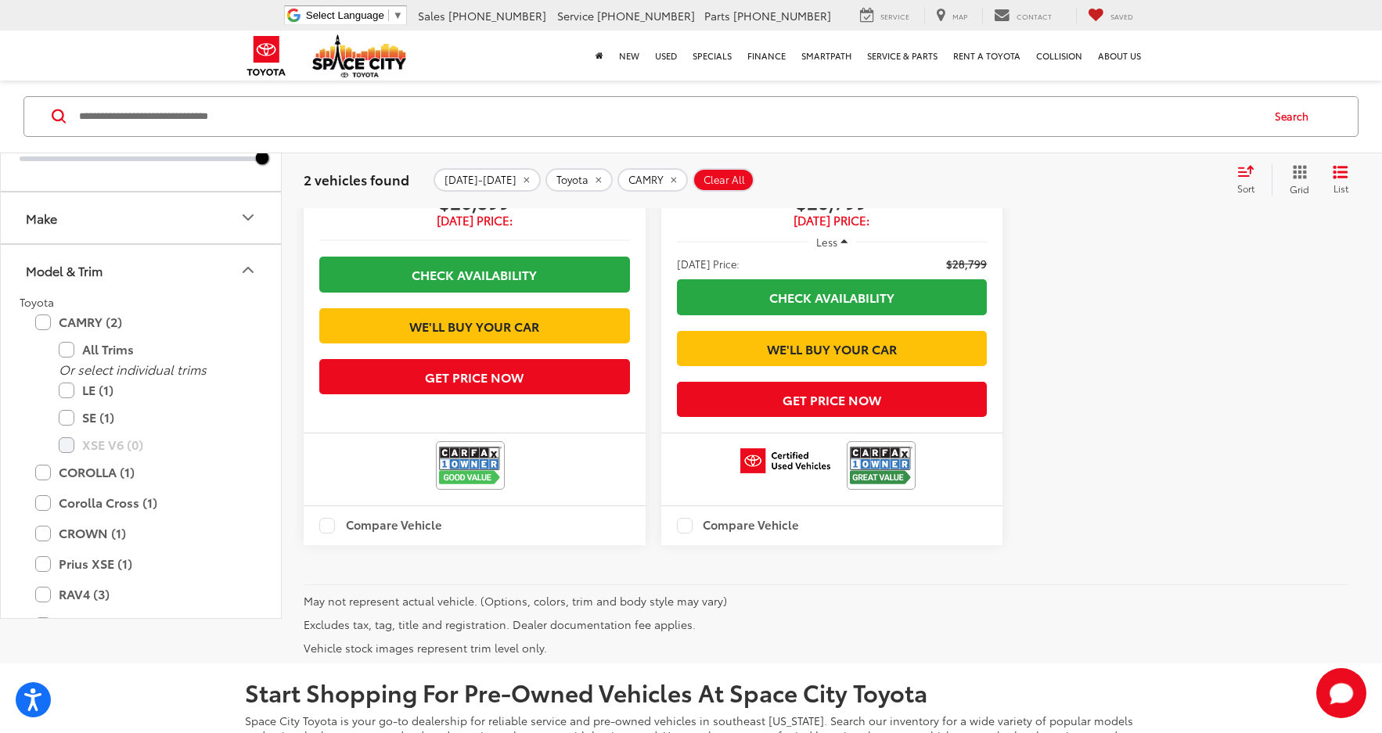
scroll to position [861, 0]
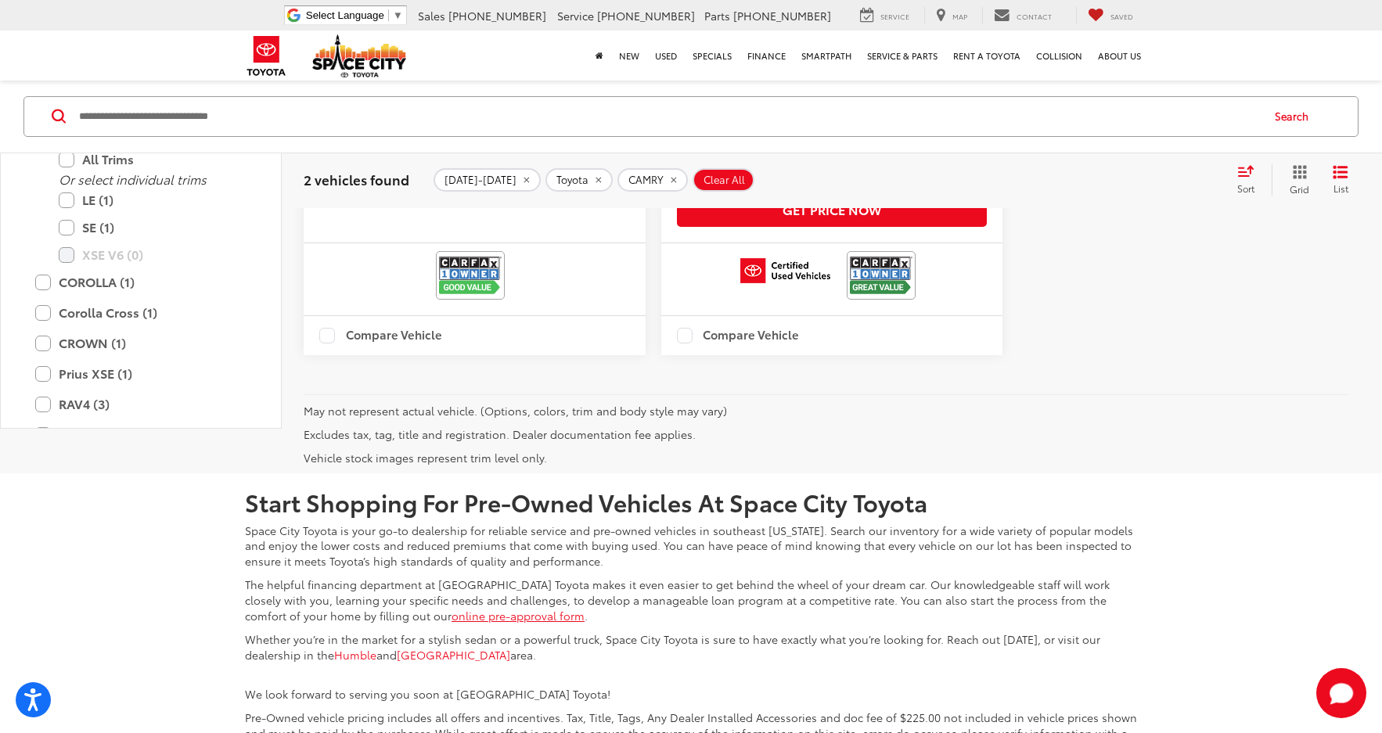
click at [684, 343] on label "Compare Vehicle" at bounding box center [738, 336] width 123 height 16
click at [321, 344] on label "Compare Vehicle" at bounding box center [380, 337] width 123 height 16
click at [944, 346] on button "View comparison" at bounding box center [936, 337] width 100 height 18
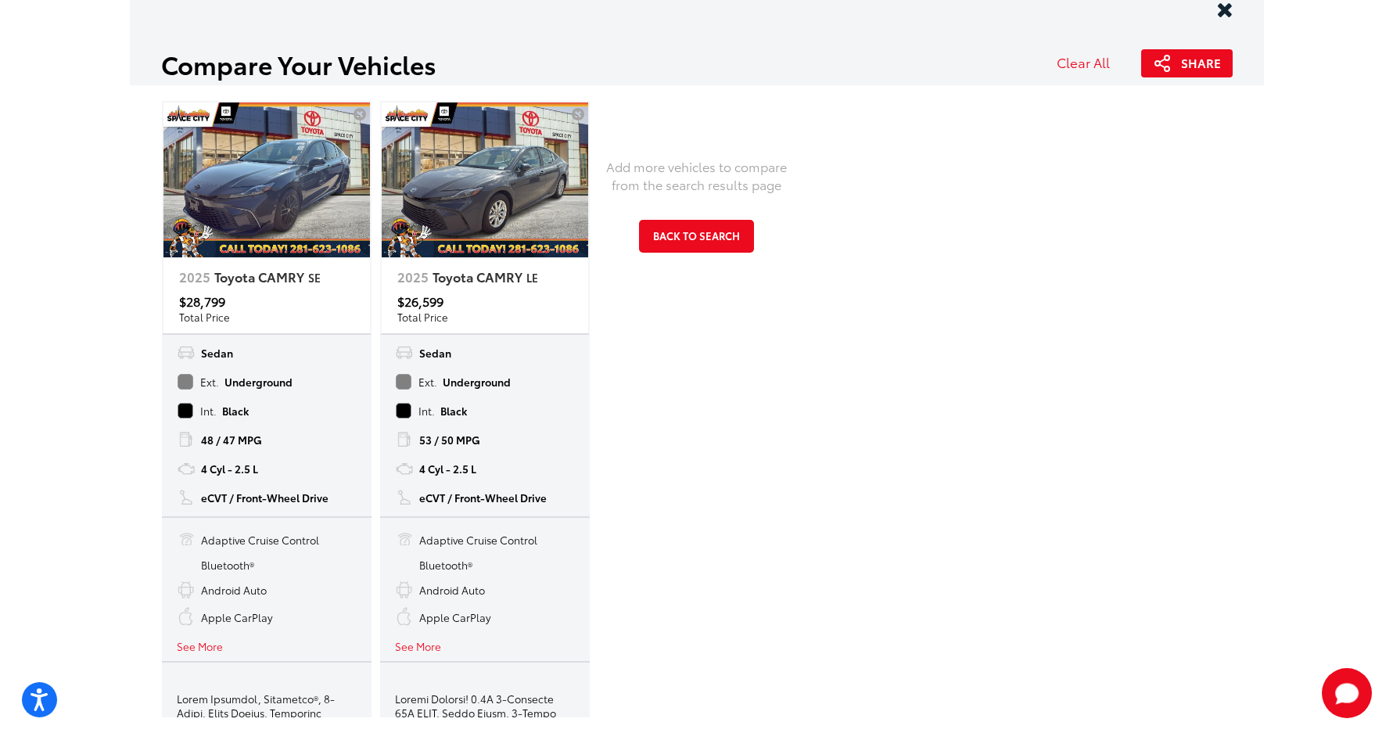
scroll to position [0, 0]
click at [406, 648] on button "See More" at bounding box center [418, 645] width 46 height 15
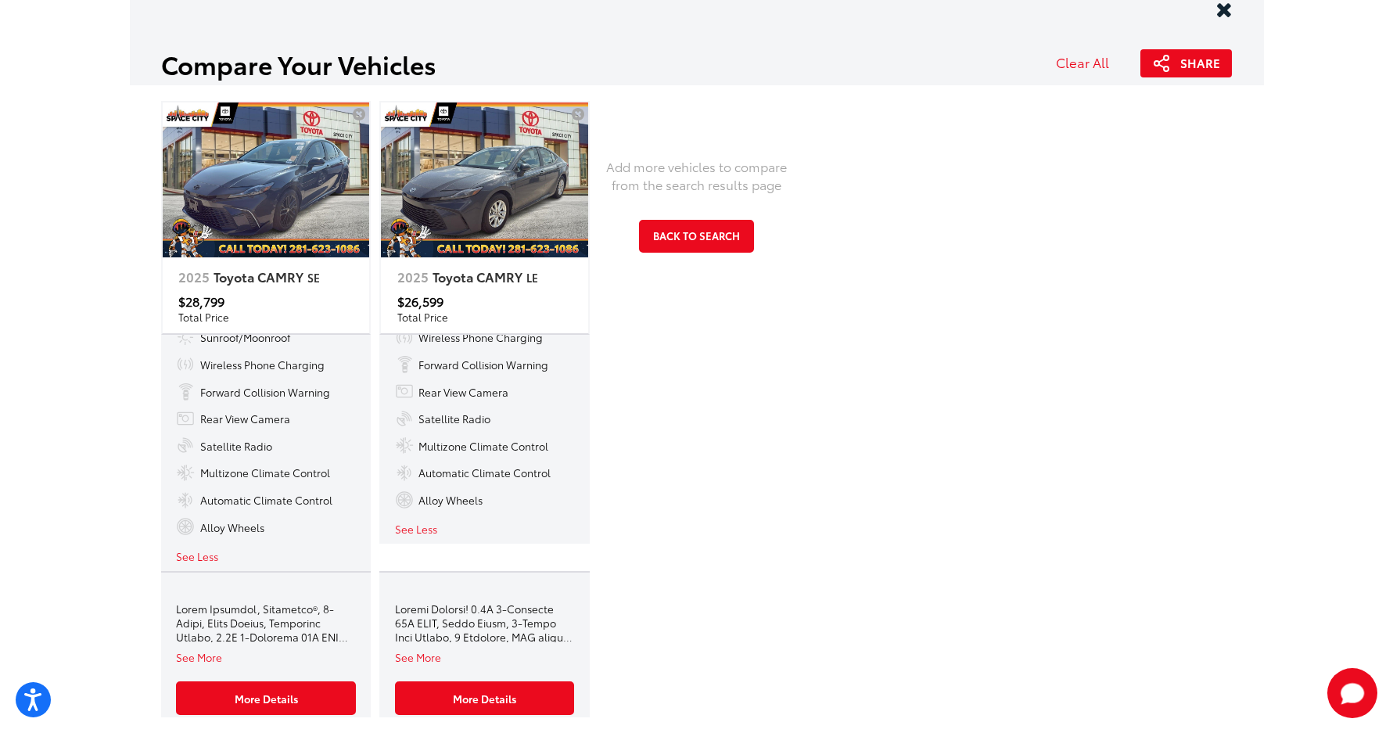
scroll to position [480, 0]
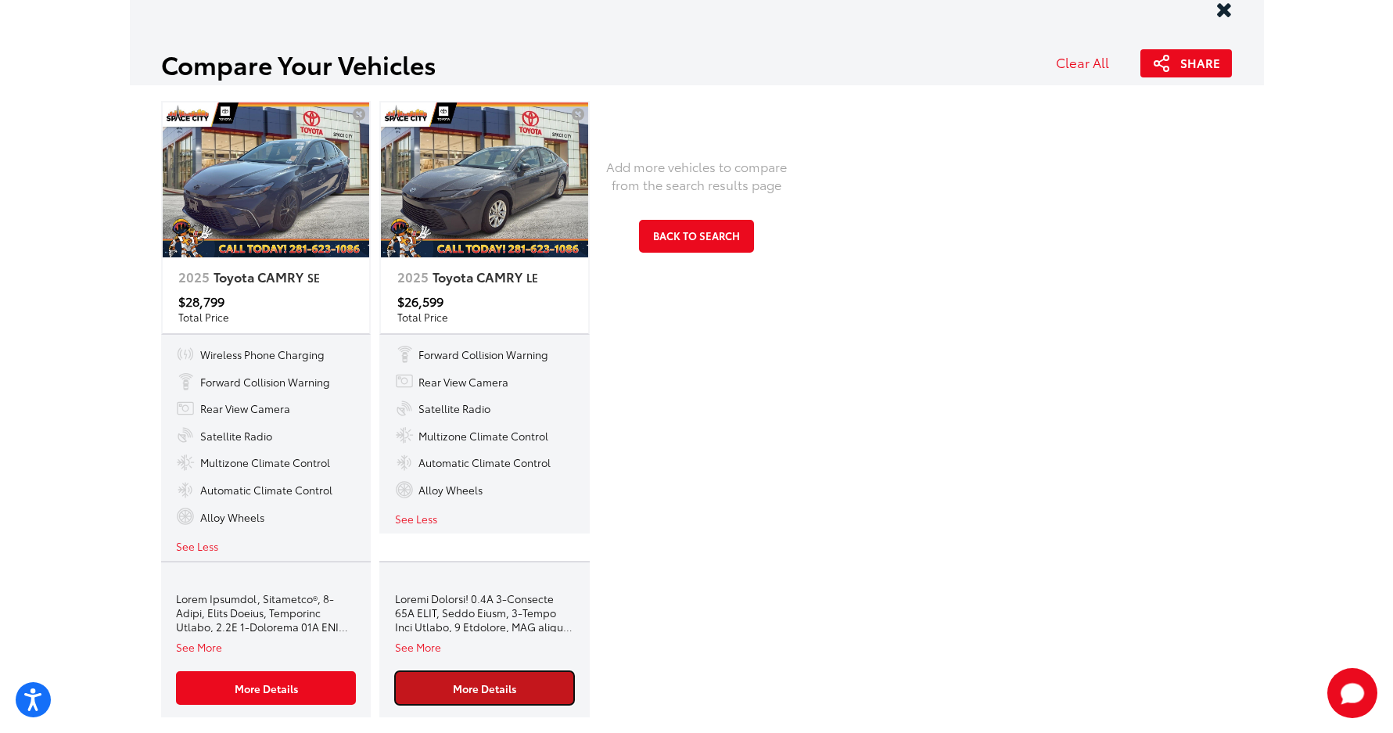
click at [487, 692] on link "More Details" at bounding box center [485, 688] width 180 height 34
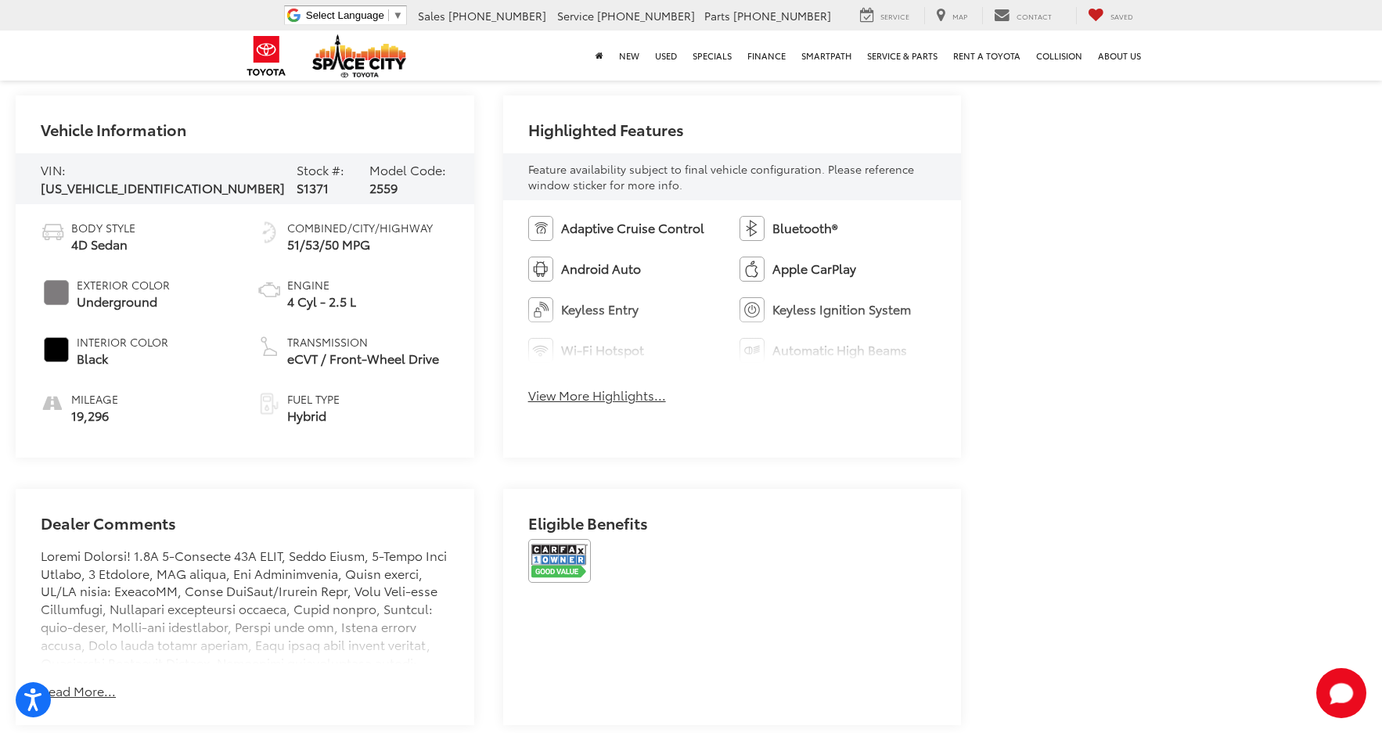
scroll to position [704, 0]
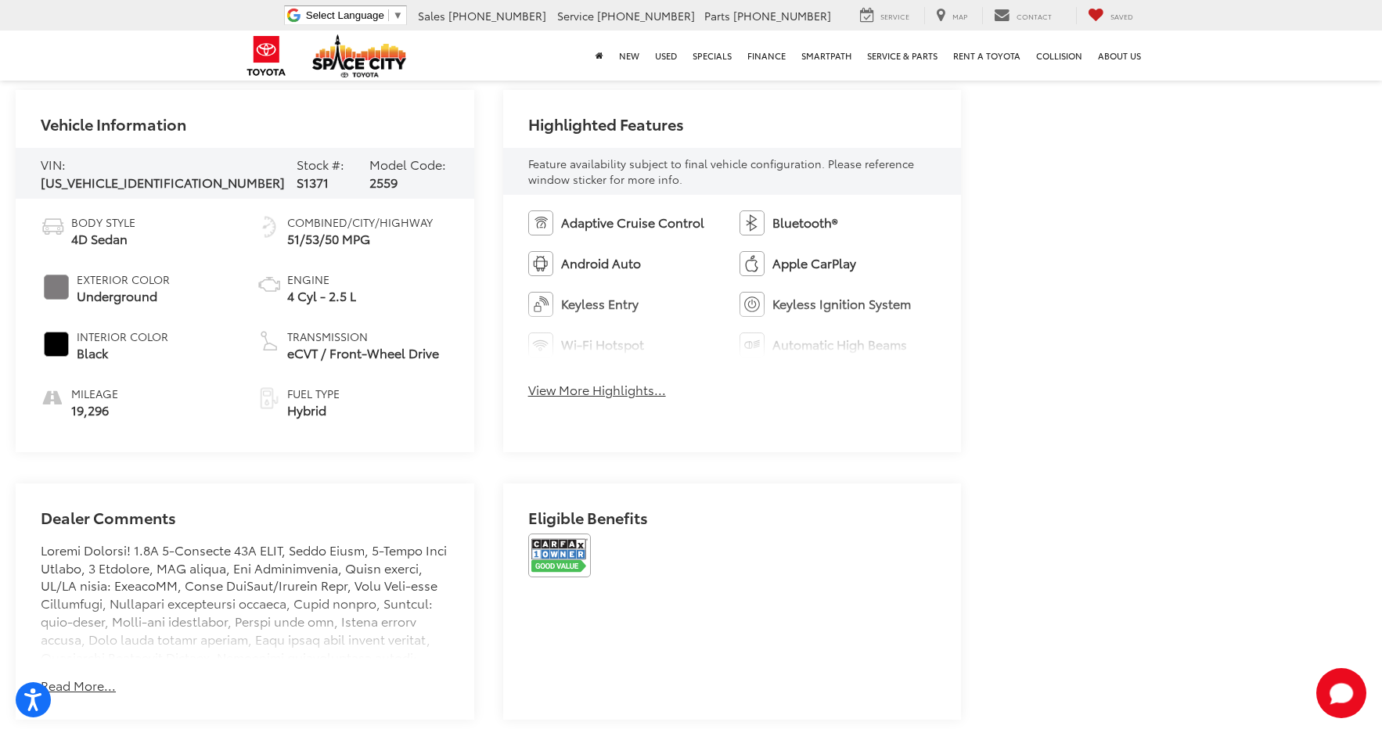
click at [81, 684] on button "Read More..." at bounding box center [78, 686] width 75 height 18
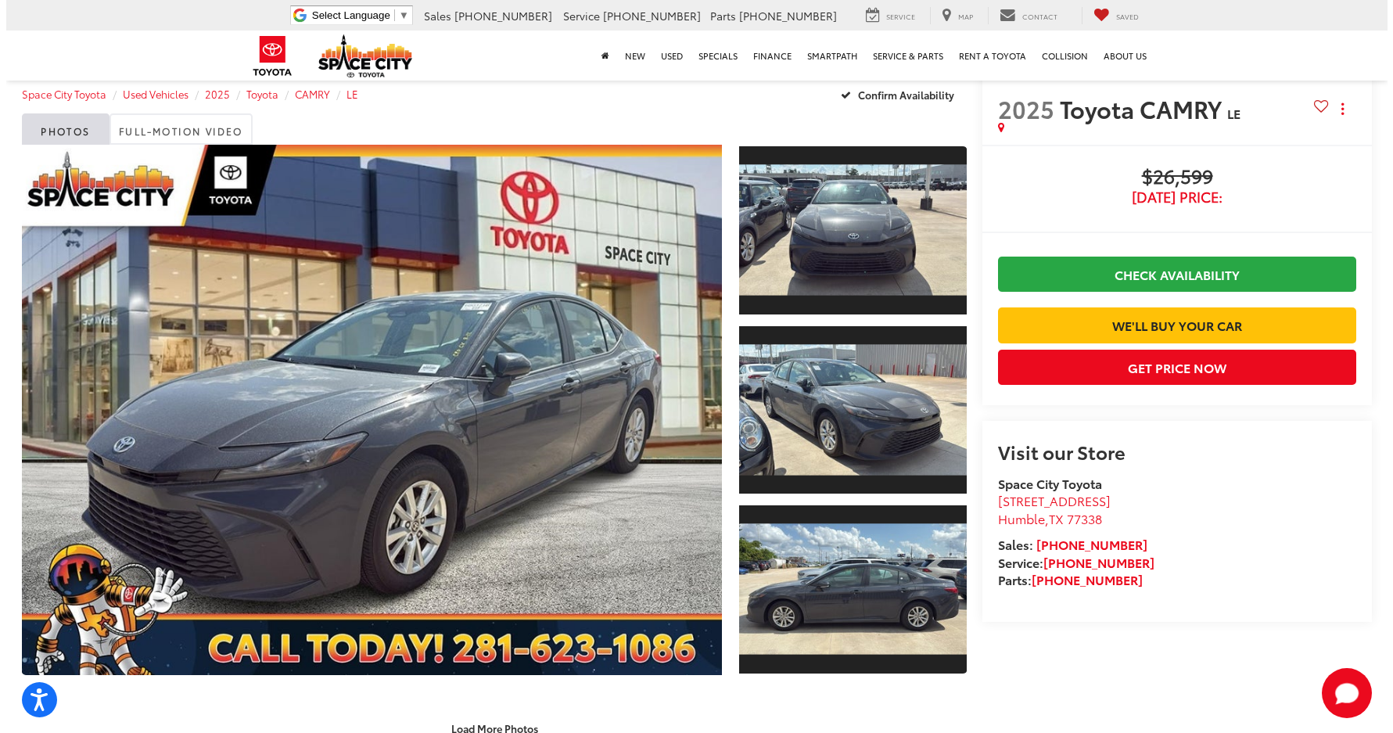
scroll to position [14, 0]
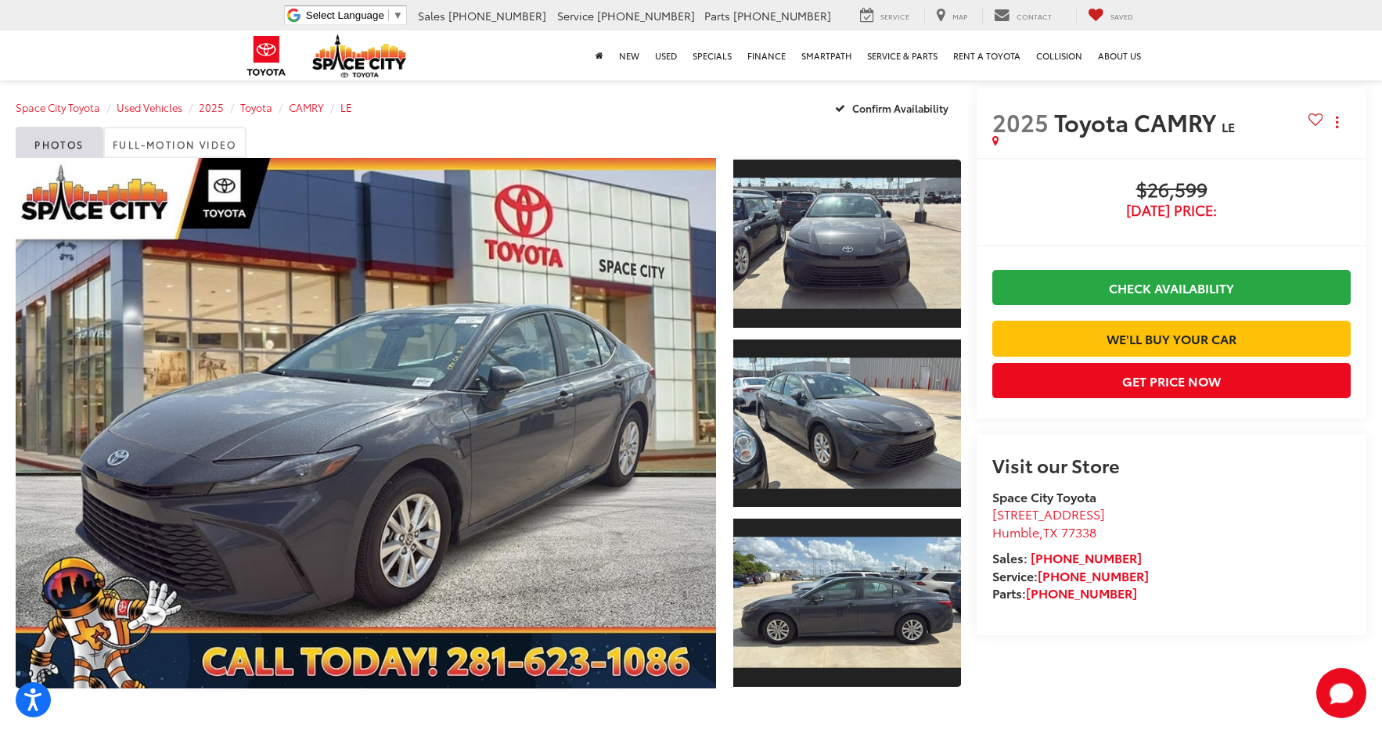
click at [1321, 120] on icon at bounding box center [1315, 119] width 15 height 11
click at [1339, 122] on button "Actions" at bounding box center [1336, 121] width 27 height 27
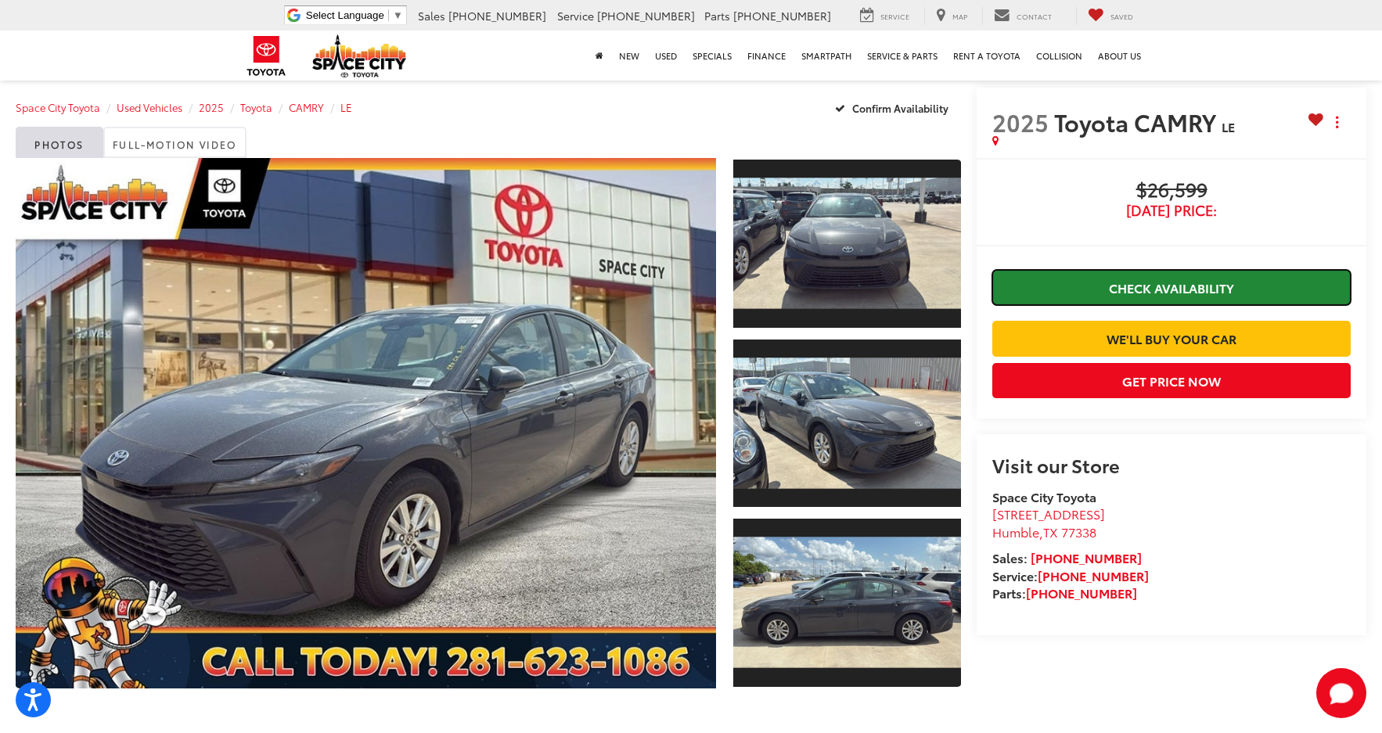
click at [1201, 301] on link "Check Availability" at bounding box center [1171, 287] width 358 height 35
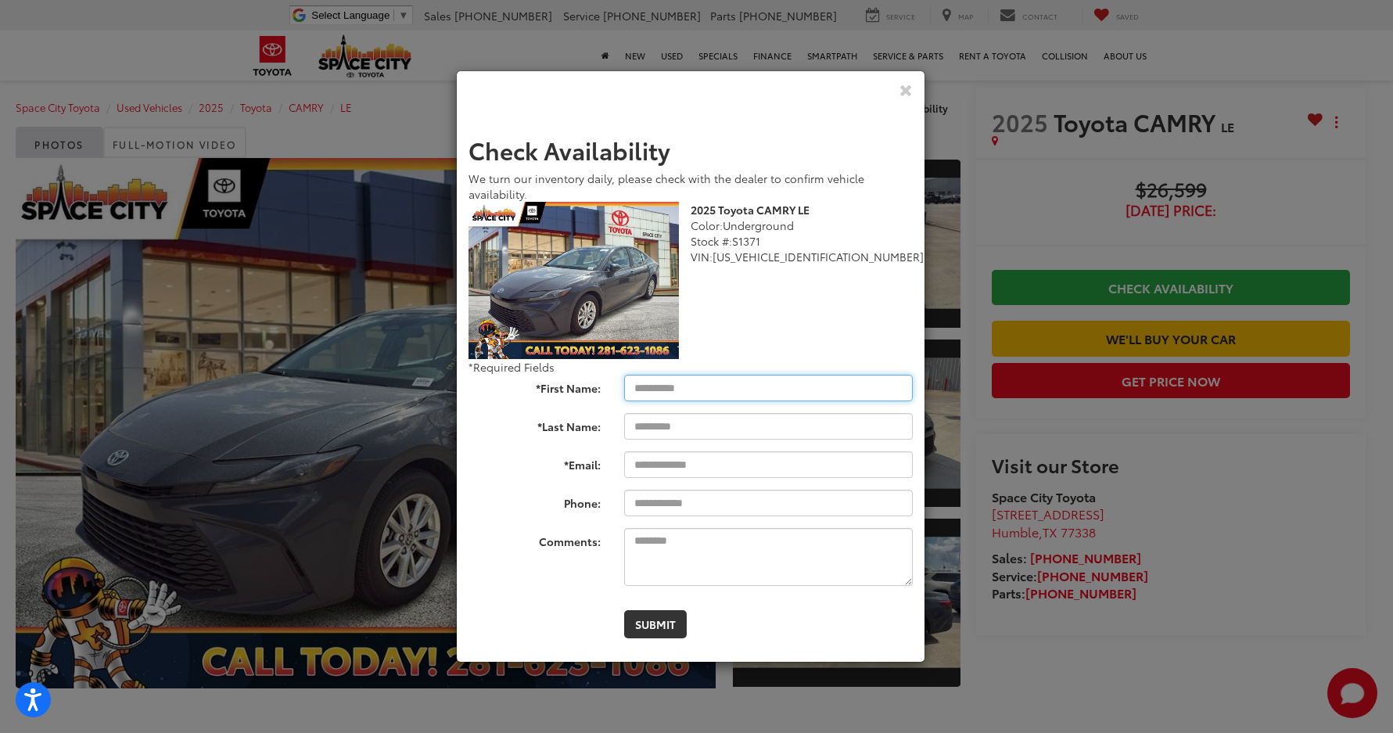
click at [703, 386] on input "*First Name:" at bounding box center [768, 388] width 289 height 27
type input "****"
type input "**********"
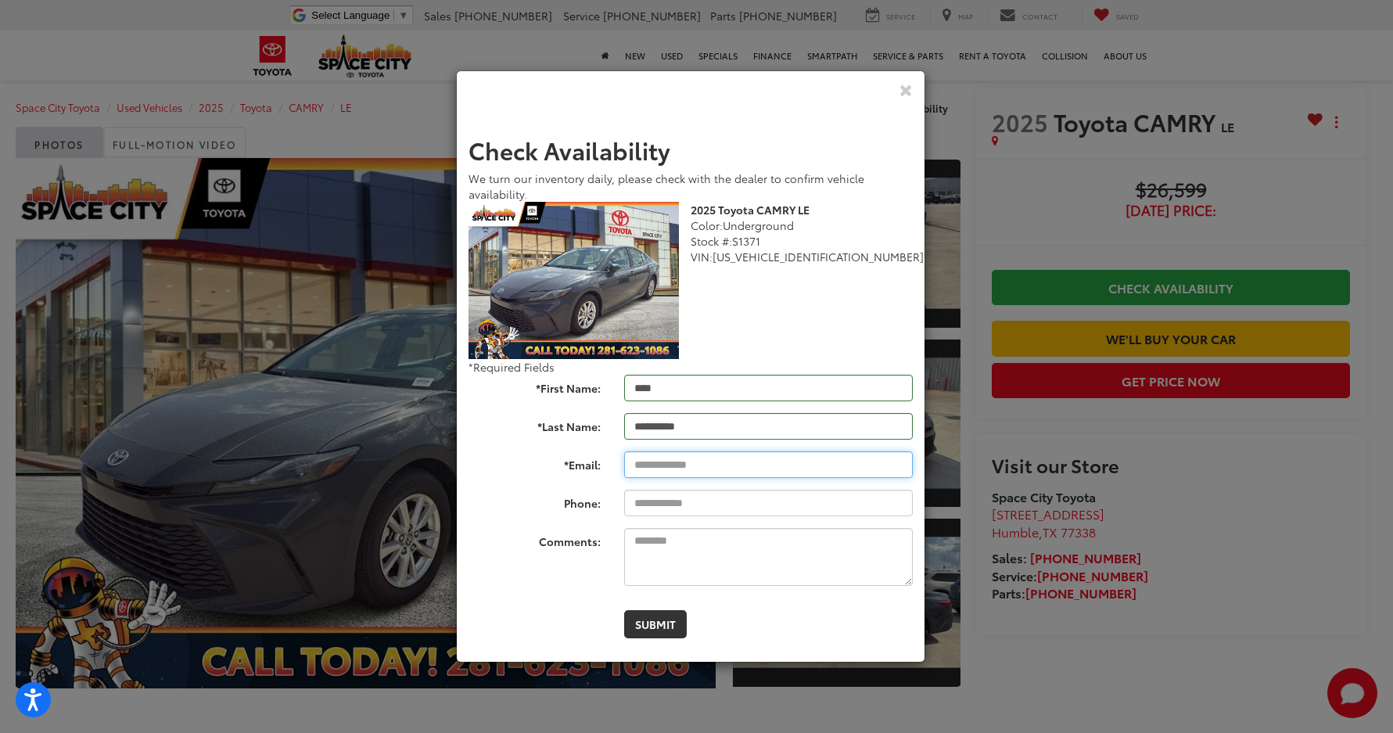
click at [709, 458] on input "*Email:" at bounding box center [768, 464] width 289 height 27
type input "**********"
click at [717, 532] on textarea "Comments:" at bounding box center [768, 557] width 289 height 58
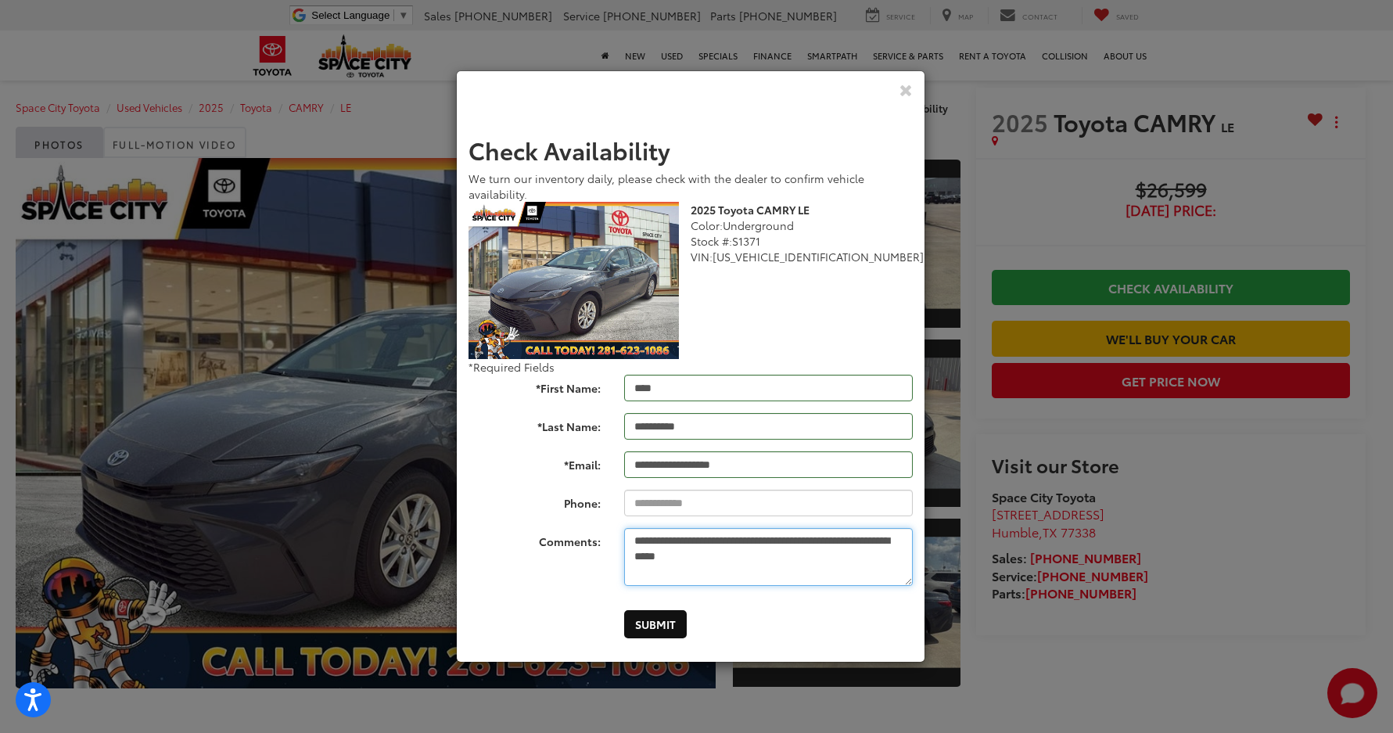
type textarea "**********"
click at [667, 614] on button "Submit" at bounding box center [655, 624] width 63 height 28
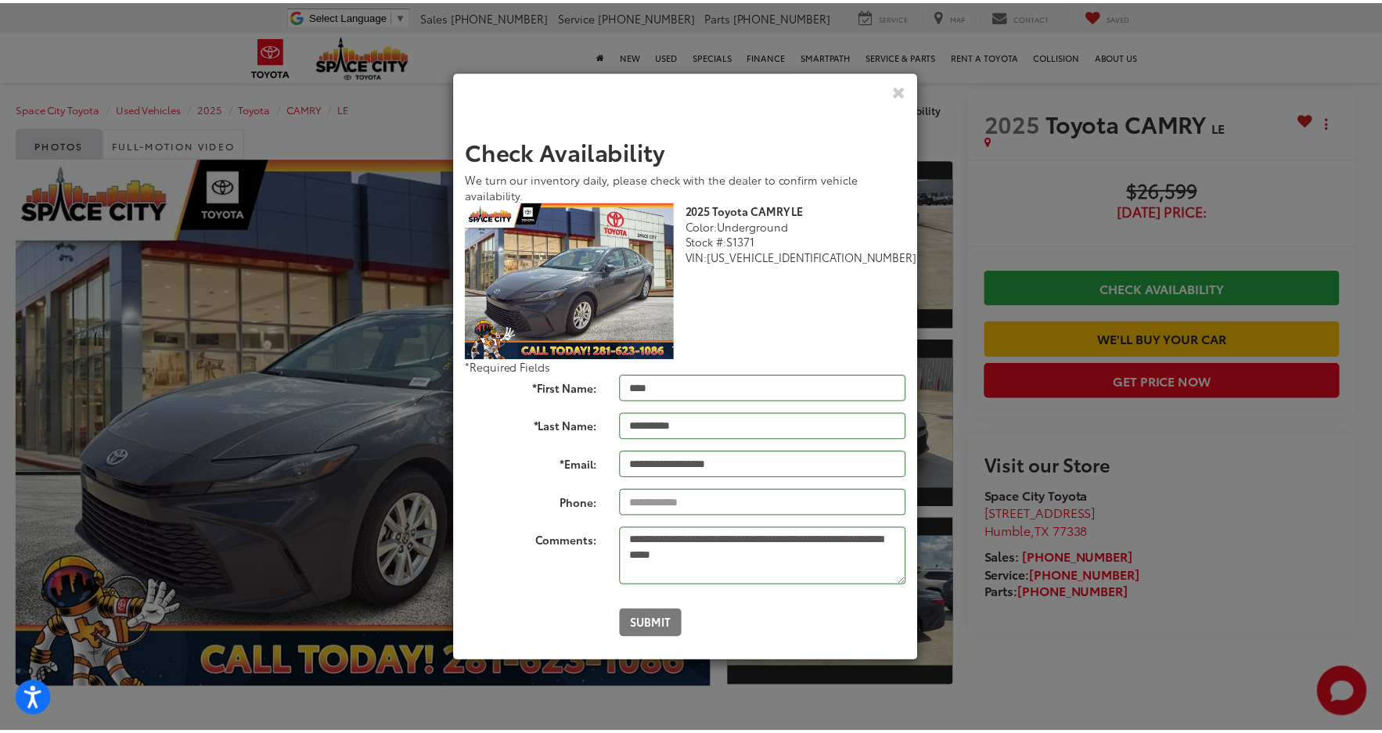
scroll to position [0, 0]
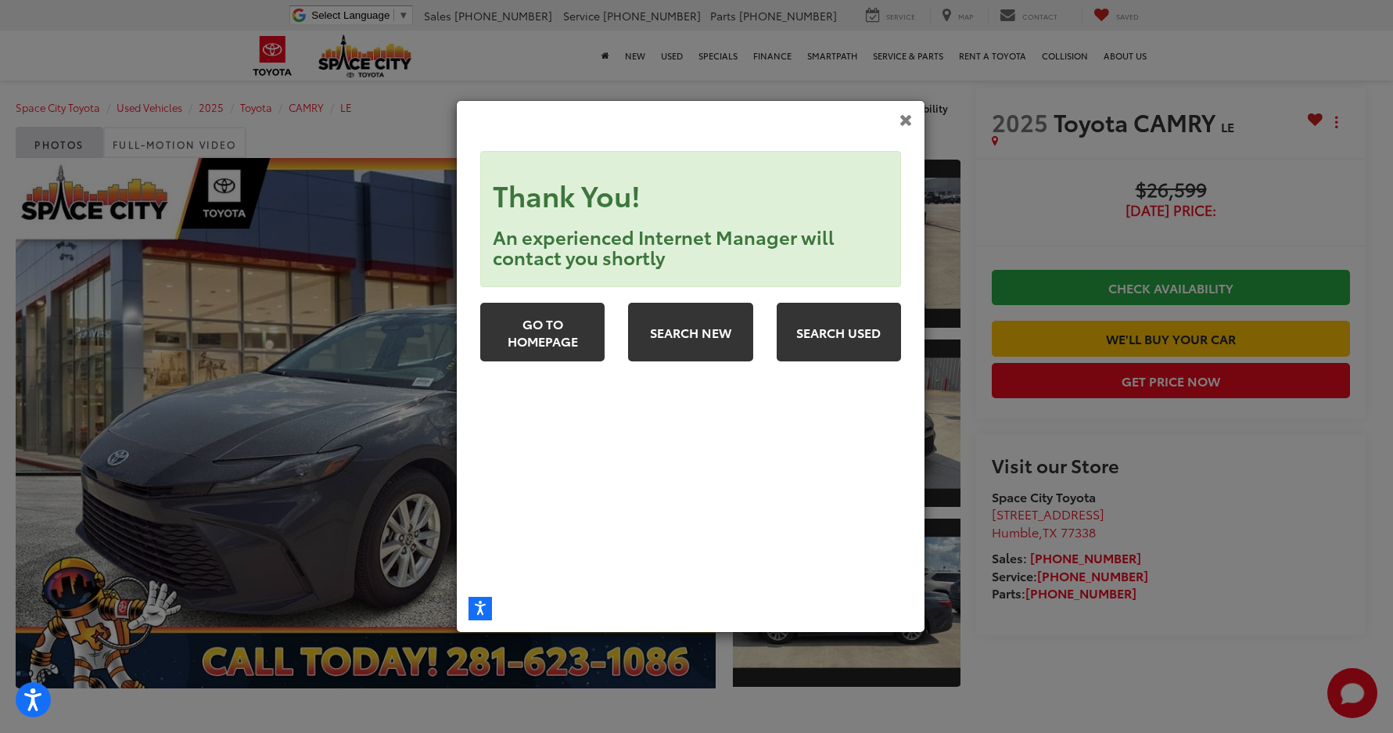
click at [901, 117] on icon "Close" at bounding box center [906, 119] width 13 height 16
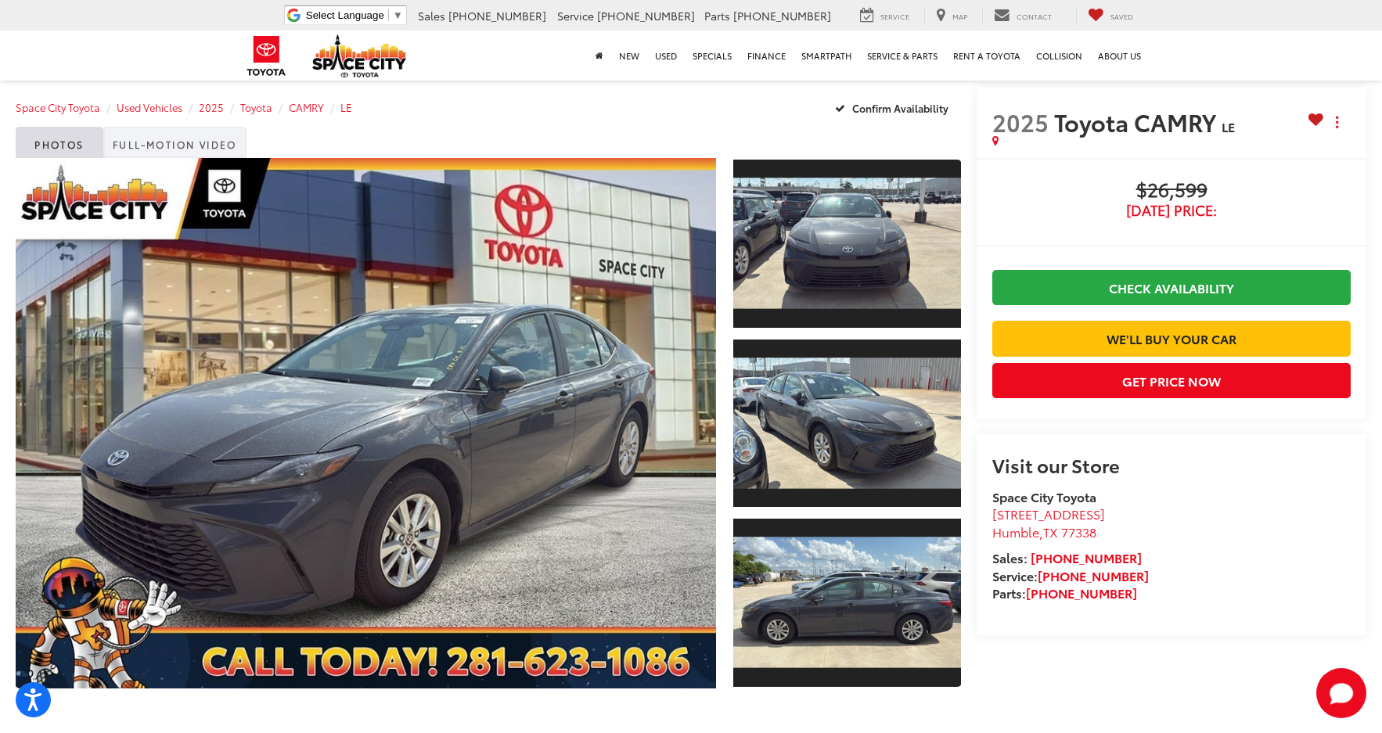
click at [163, 144] on link "Full-Motion Video" at bounding box center [174, 142] width 143 height 31
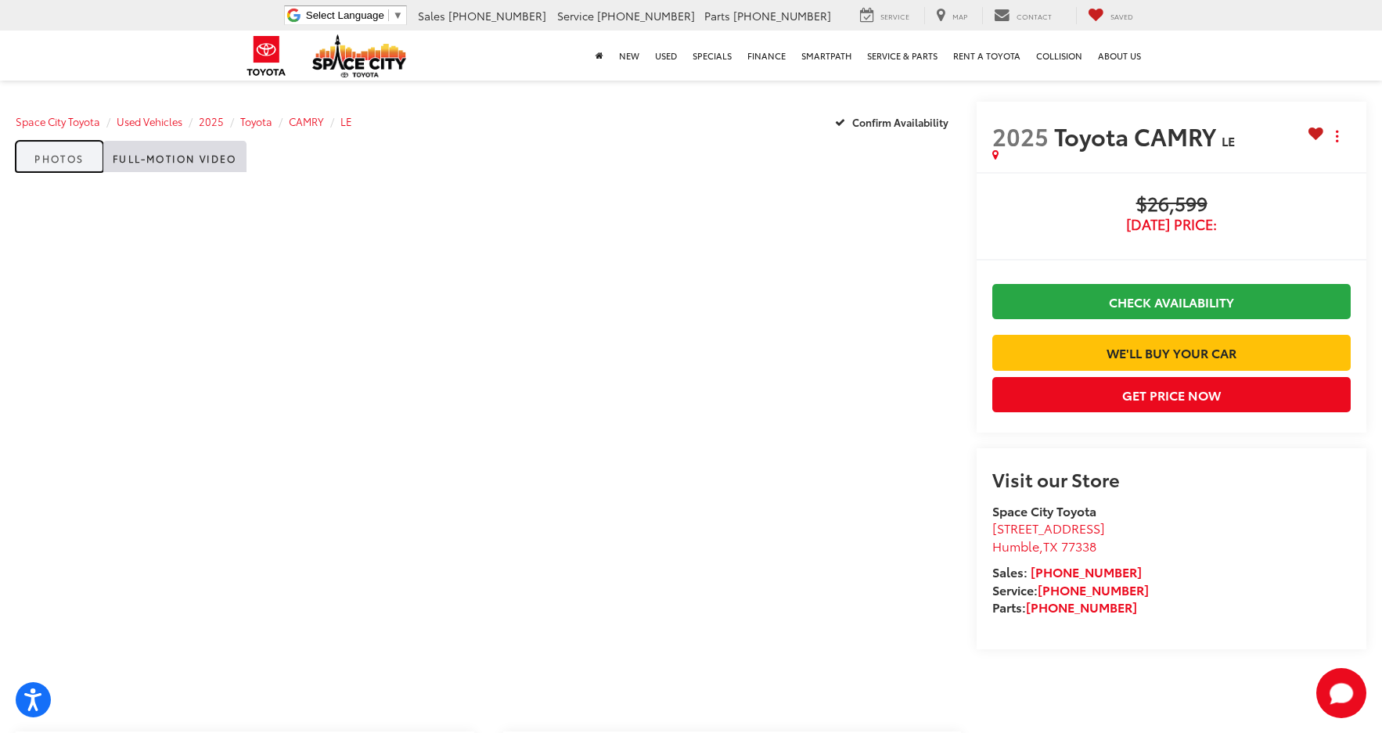
click at [66, 156] on link "Photos" at bounding box center [60, 156] width 88 height 31
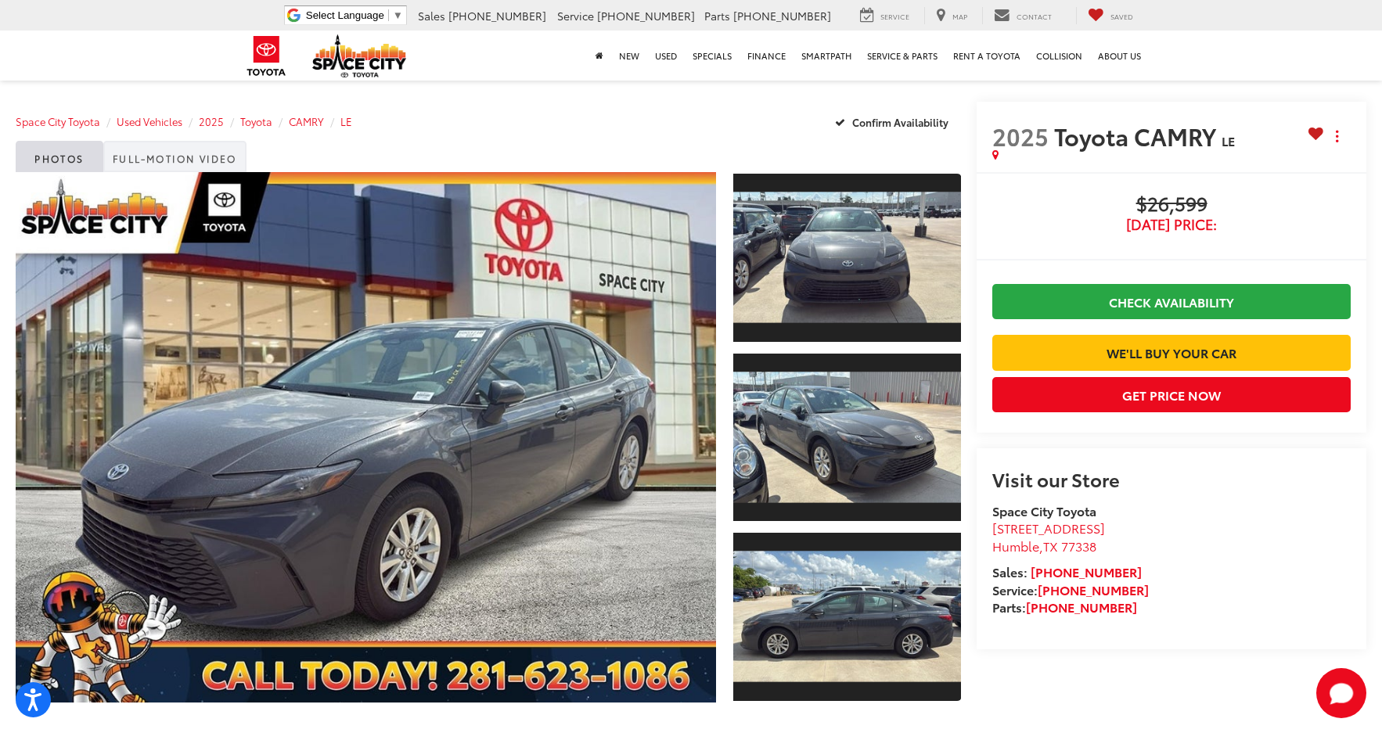
click at [192, 162] on link "Full-Motion Video" at bounding box center [174, 156] width 143 height 31
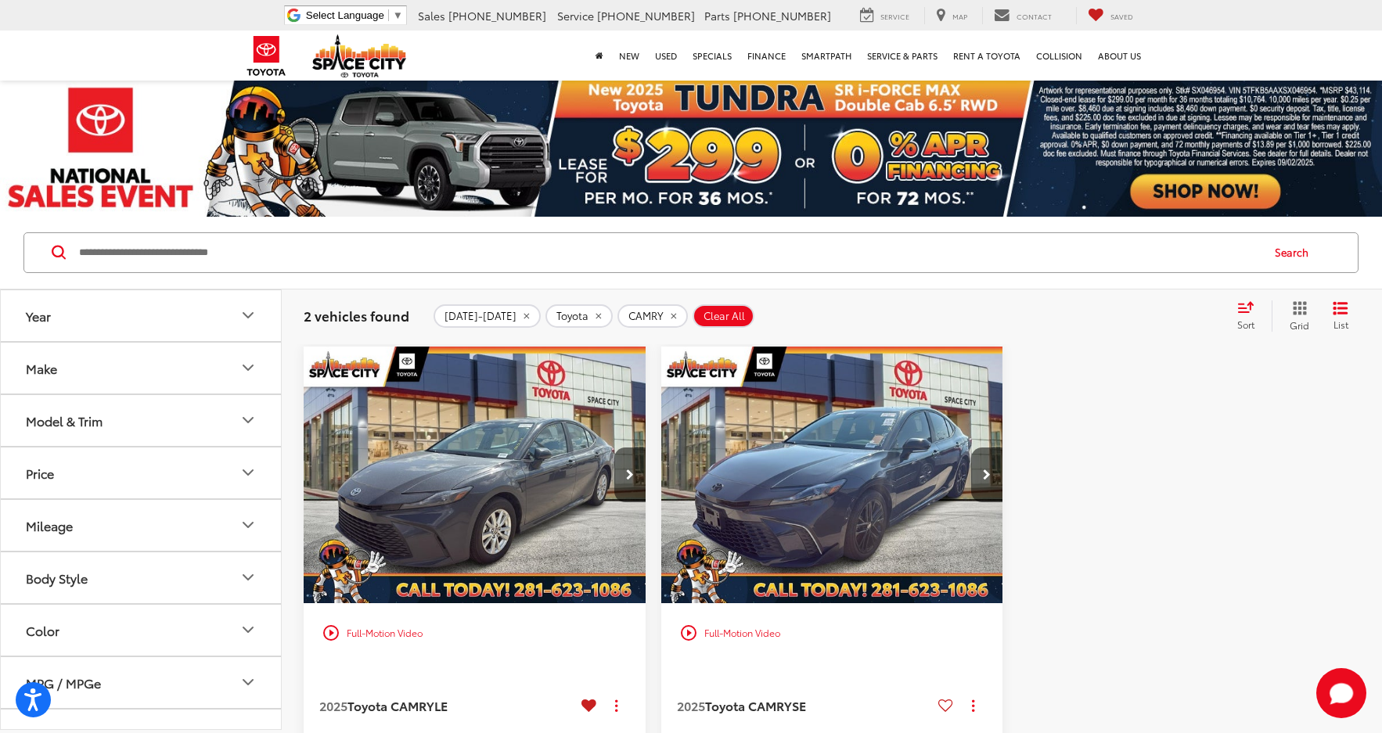
click at [235, 310] on button "Year" at bounding box center [142, 315] width 282 height 51
click at [1190, 319] on div "2025-2025 Toyota CAMRY Clear All + 0" at bounding box center [827, 315] width 789 height 23
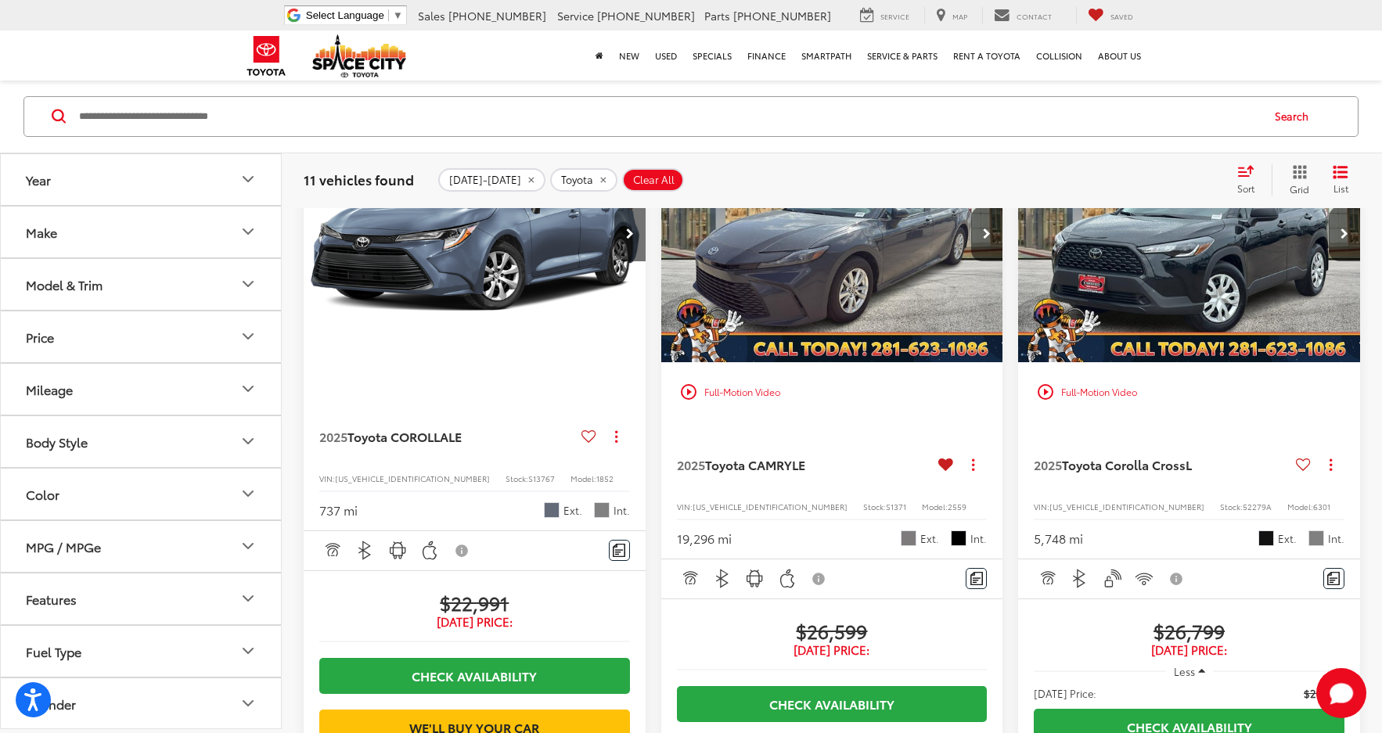
scroll to position [235, 0]
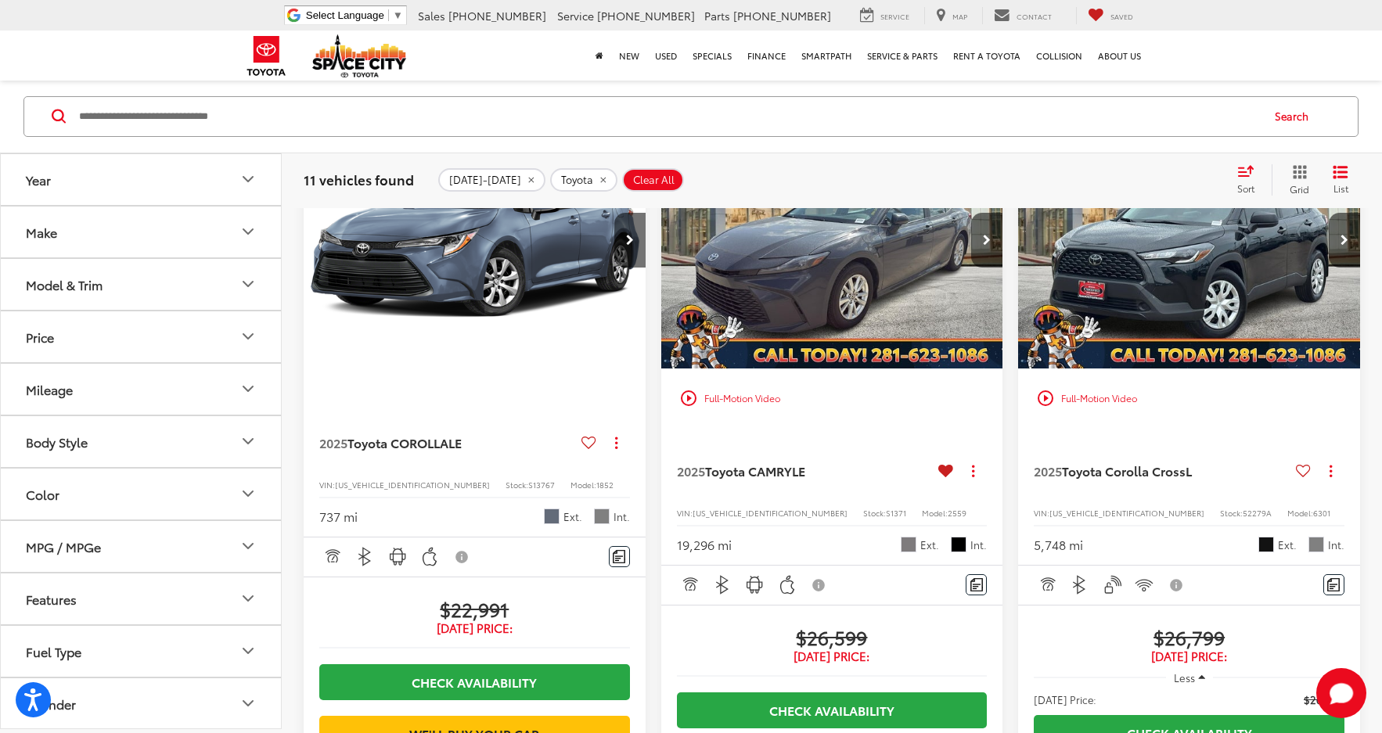
click at [243, 180] on icon "Year" at bounding box center [248, 179] width 19 height 19
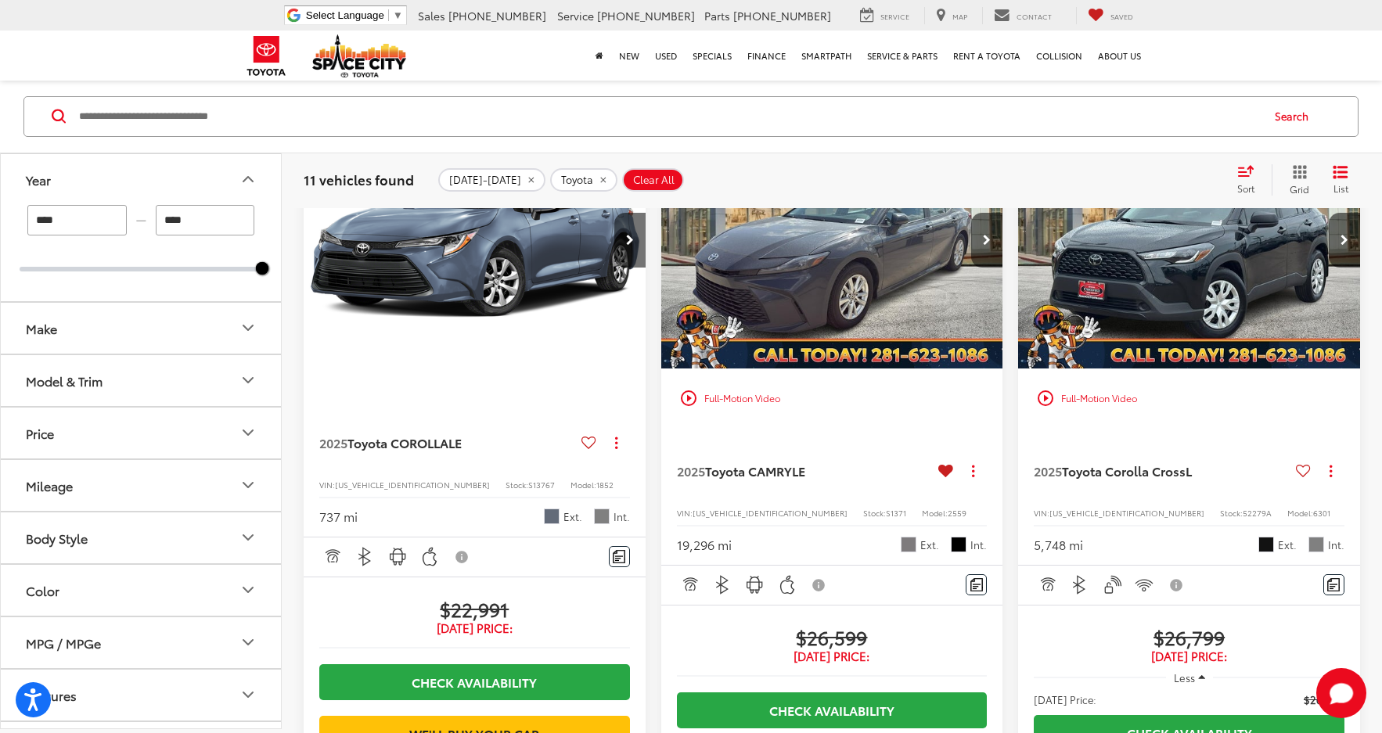
click at [223, 146] on div "Search" at bounding box center [691, 117] width 1382 height 73
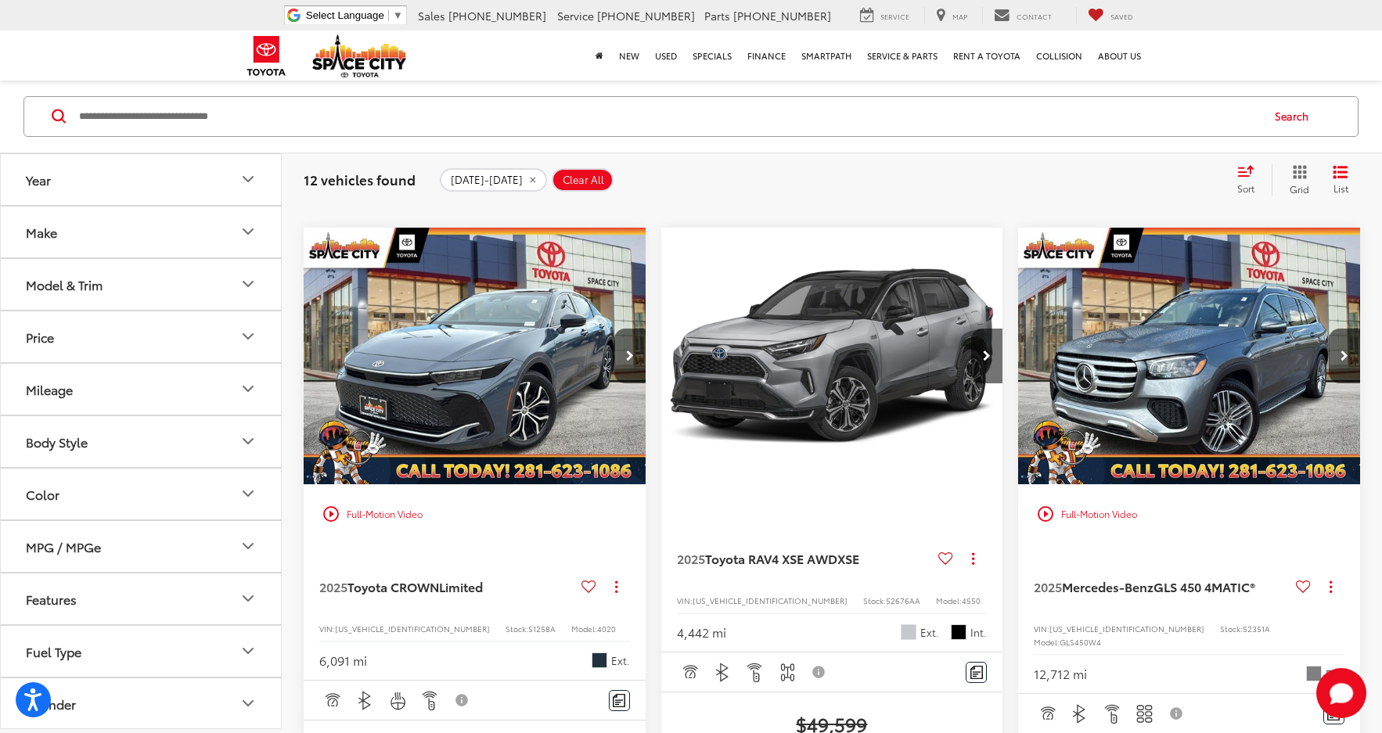
scroll to position [2816, 0]
